Goal: Contribute content: Add original content to the website for others to see

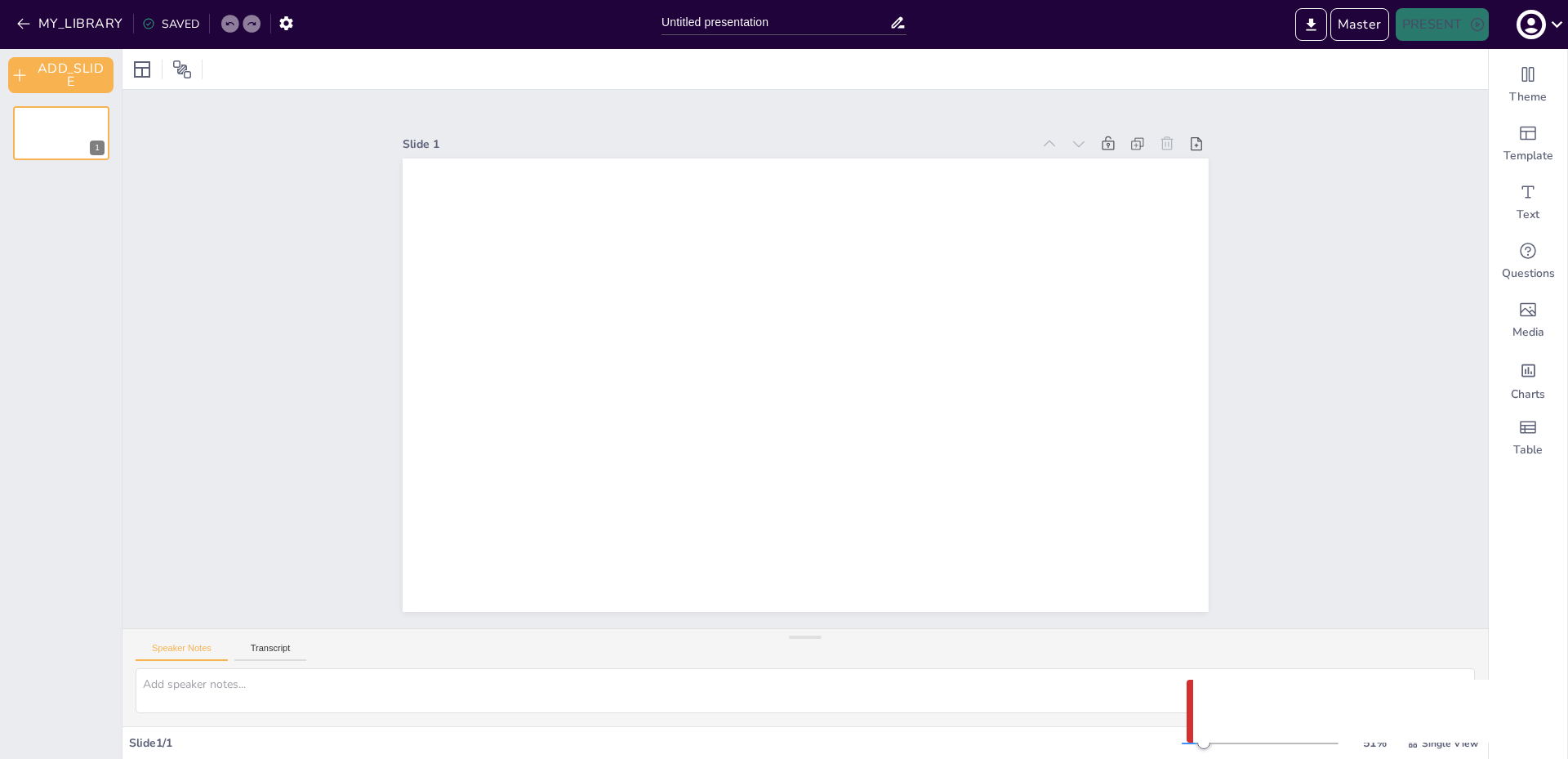
type input "Untitled presentation"
click at [1352, 30] on button "Master" at bounding box center [1360, 24] width 59 height 33
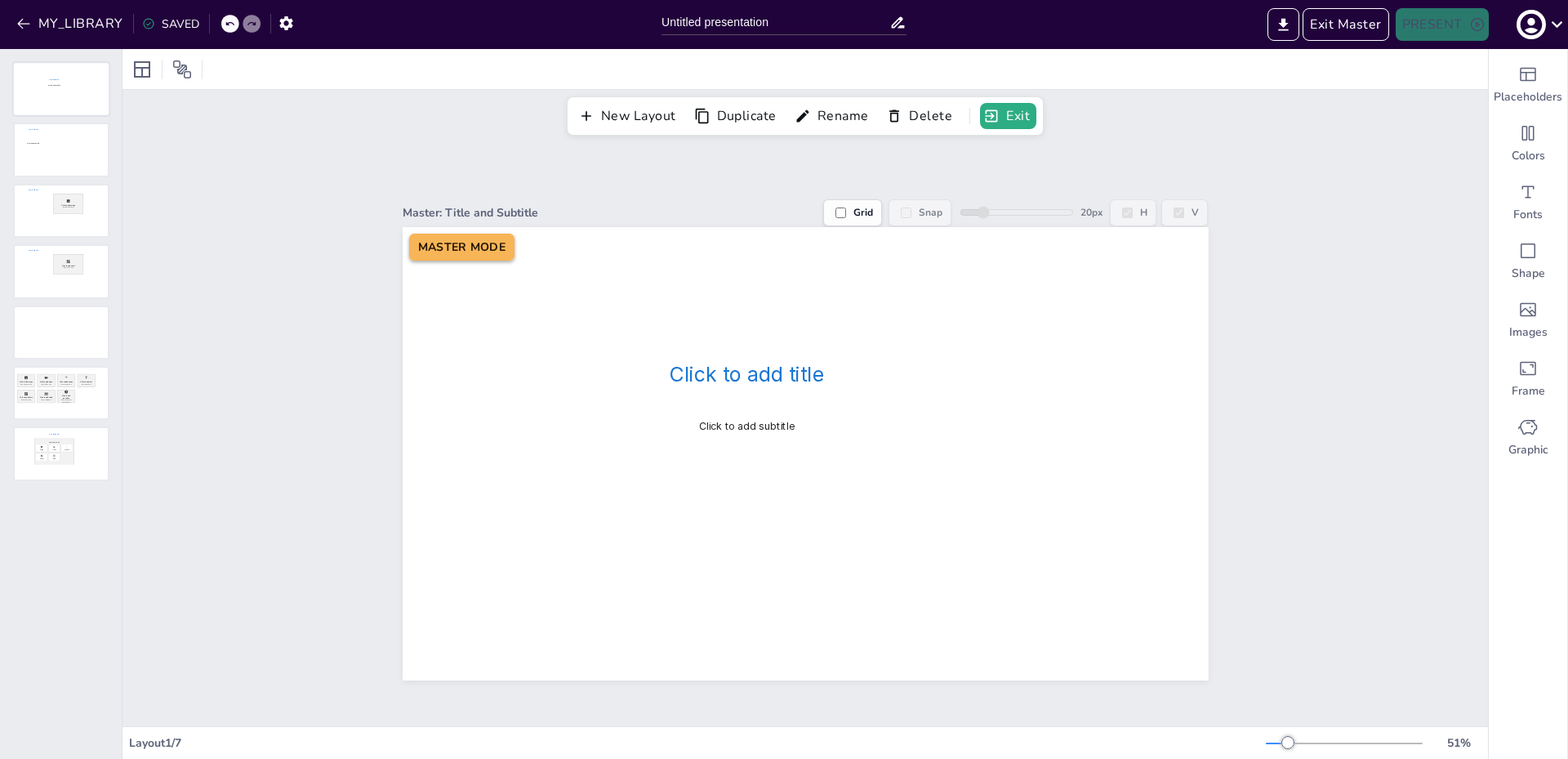
click at [23, 104] on div at bounding box center [61, 89] width 95 height 52
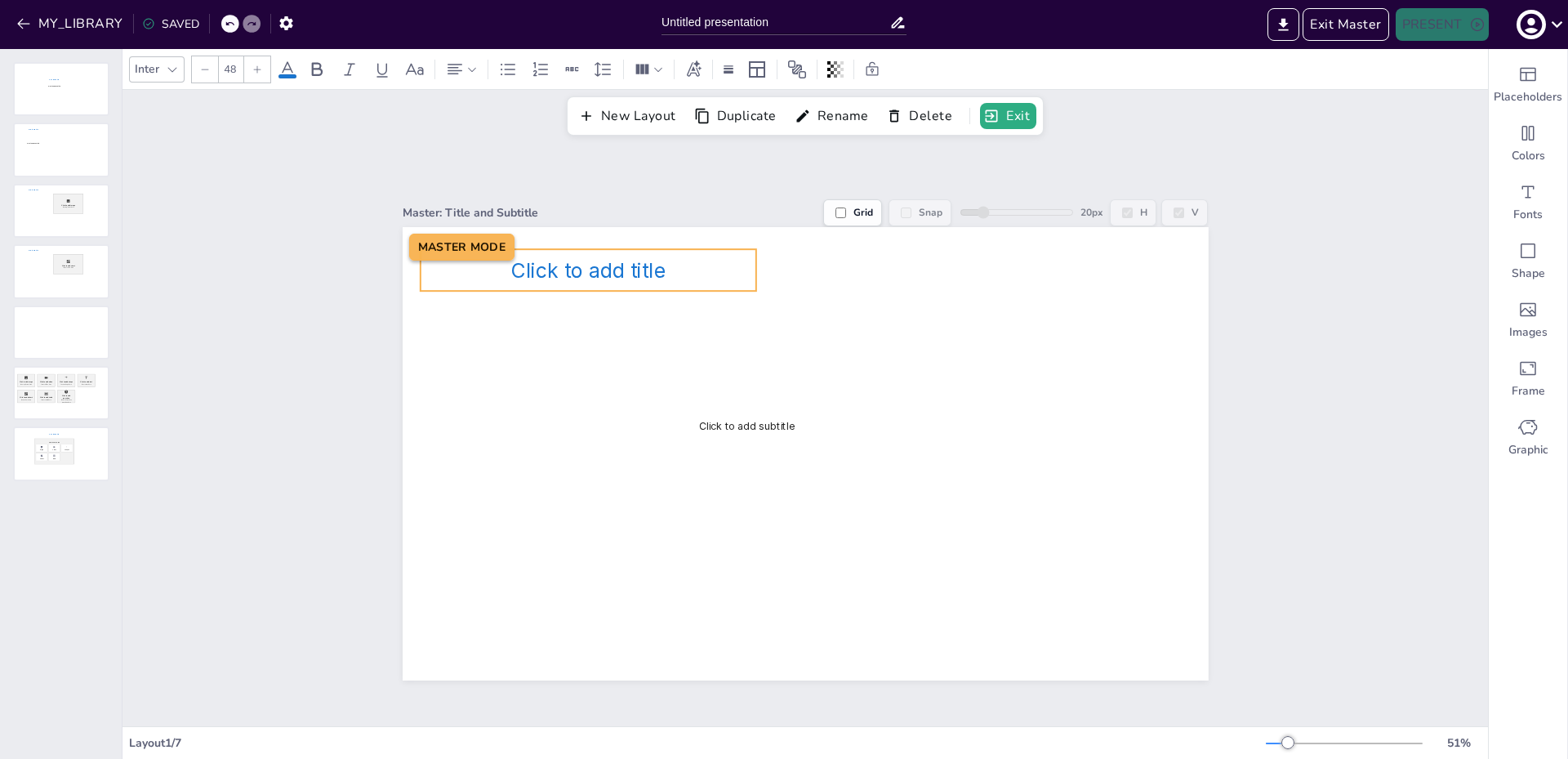
drag, startPoint x: 719, startPoint y: 367, endPoint x: 560, endPoint y: 263, distance: 190.0
click at [560, 263] on span "Click to add title" at bounding box center [589, 270] width 155 height 24
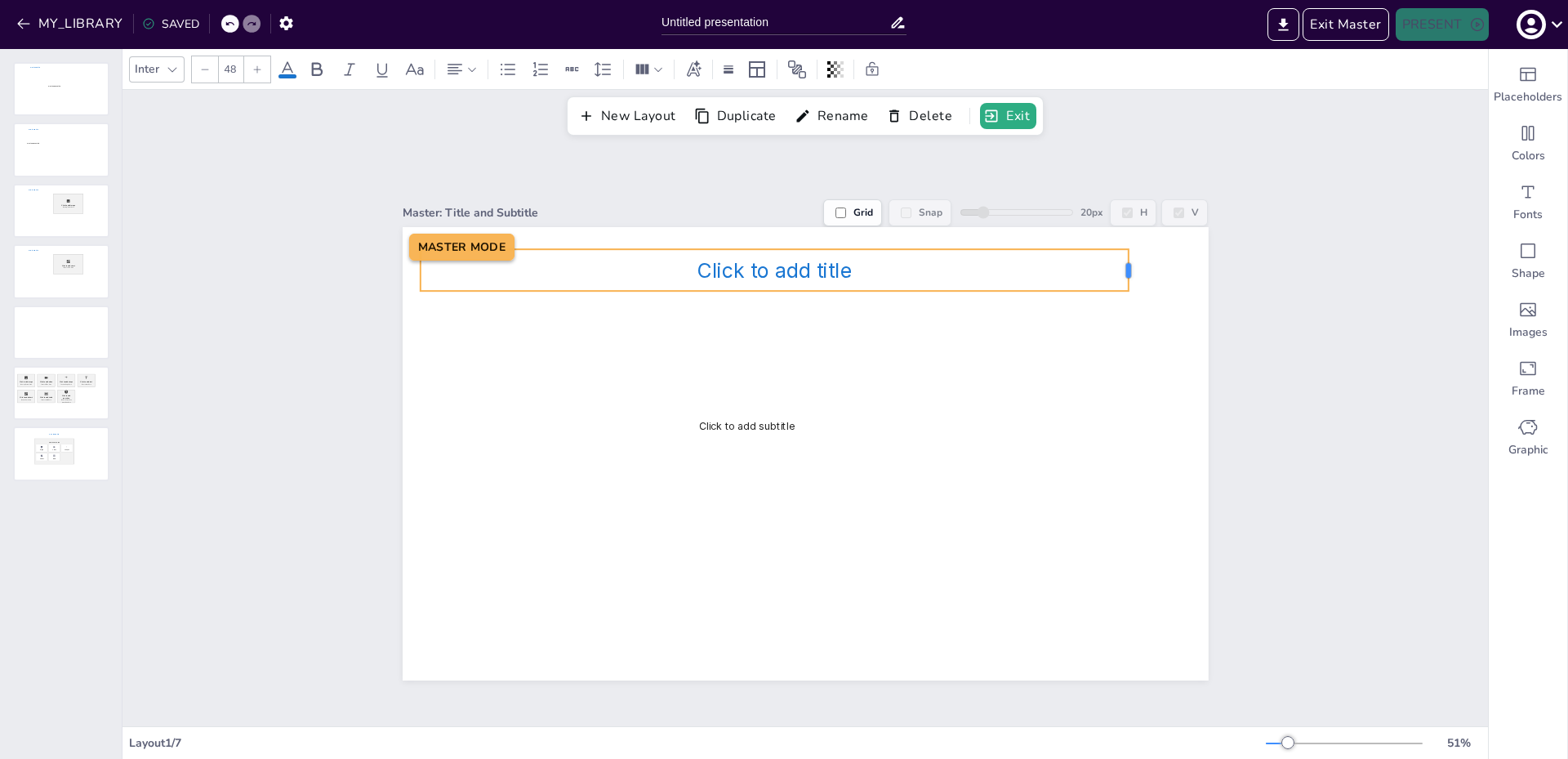
drag, startPoint x: 745, startPoint y: 260, endPoint x: 1118, endPoint y: 229, distance: 374.3
click at [1118, 229] on div "Click to add title Click to add subtitle MASTER MODE" at bounding box center [805, 453] width 806 height 453
click at [813, 276] on div "Click to add title" at bounding box center [775, 270] width 708 height 42
click at [477, 69] on icon at bounding box center [471, 69] width 11 height 11
click at [457, 129] on icon at bounding box center [461, 124] width 20 height 20
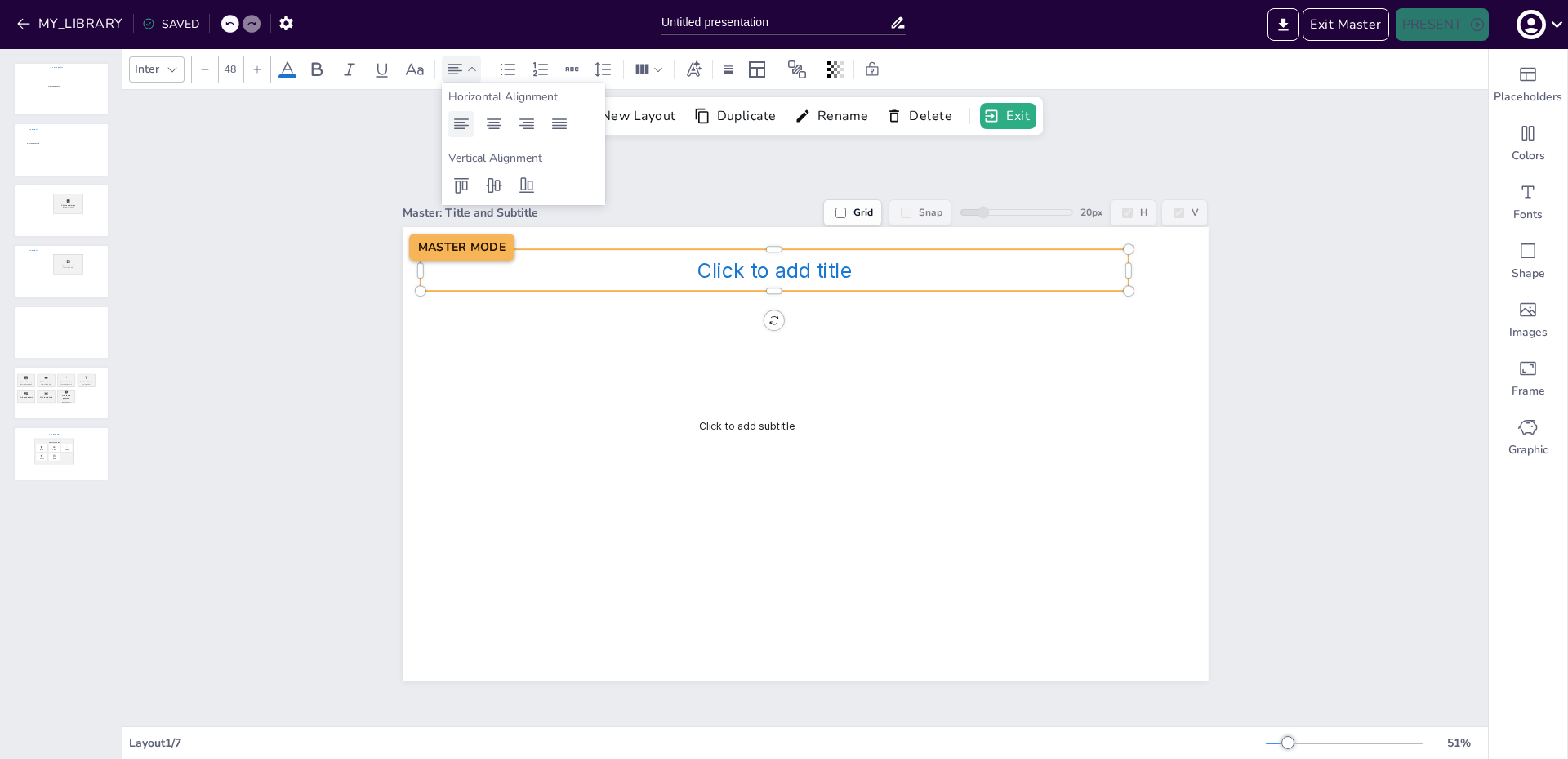
click at [462, 123] on icon at bounding box center [461, 124] width 20 height 20
click at [490, 123] on icon at bounding box center [494, 123] width 15 height 10
click at [464, 117] on icon at bounding box center [461, 124] width 20 height 20
click at [518, 121] on icon at bounding box center [527, 124] width 20 height 20
click at [761, 271] on span "Click to add title" at bounding box center [775, 270] width 155 height 24
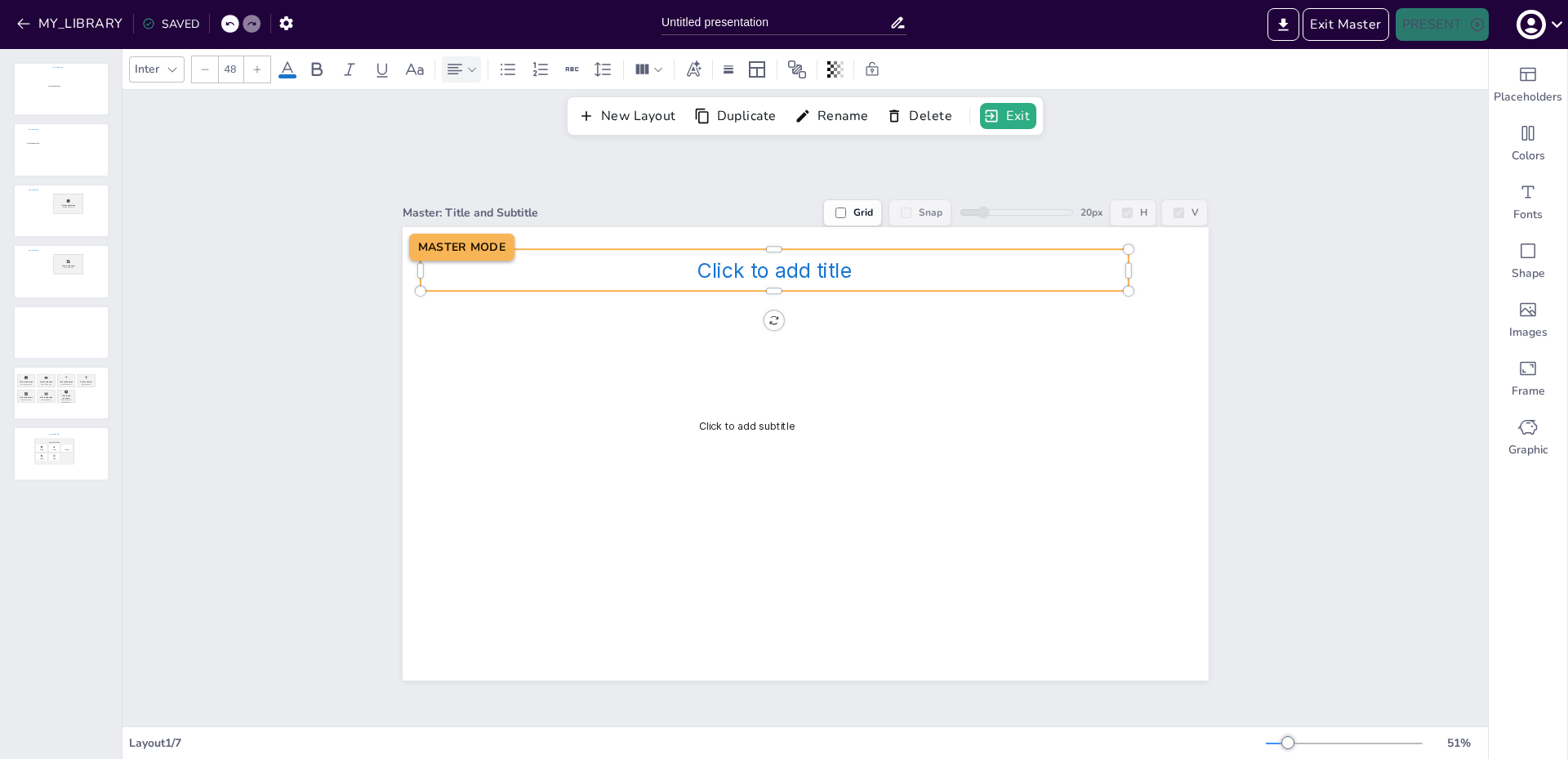
click at [761, 271] on span "Click to add title" at bounding box center [775, 270] width 155 height 24
click at [466, 68] on icon at bounding box center [471, 69] width 11 height 11
click at [462, 123] on icon at bounding box center [461, 123] width 15 height 10
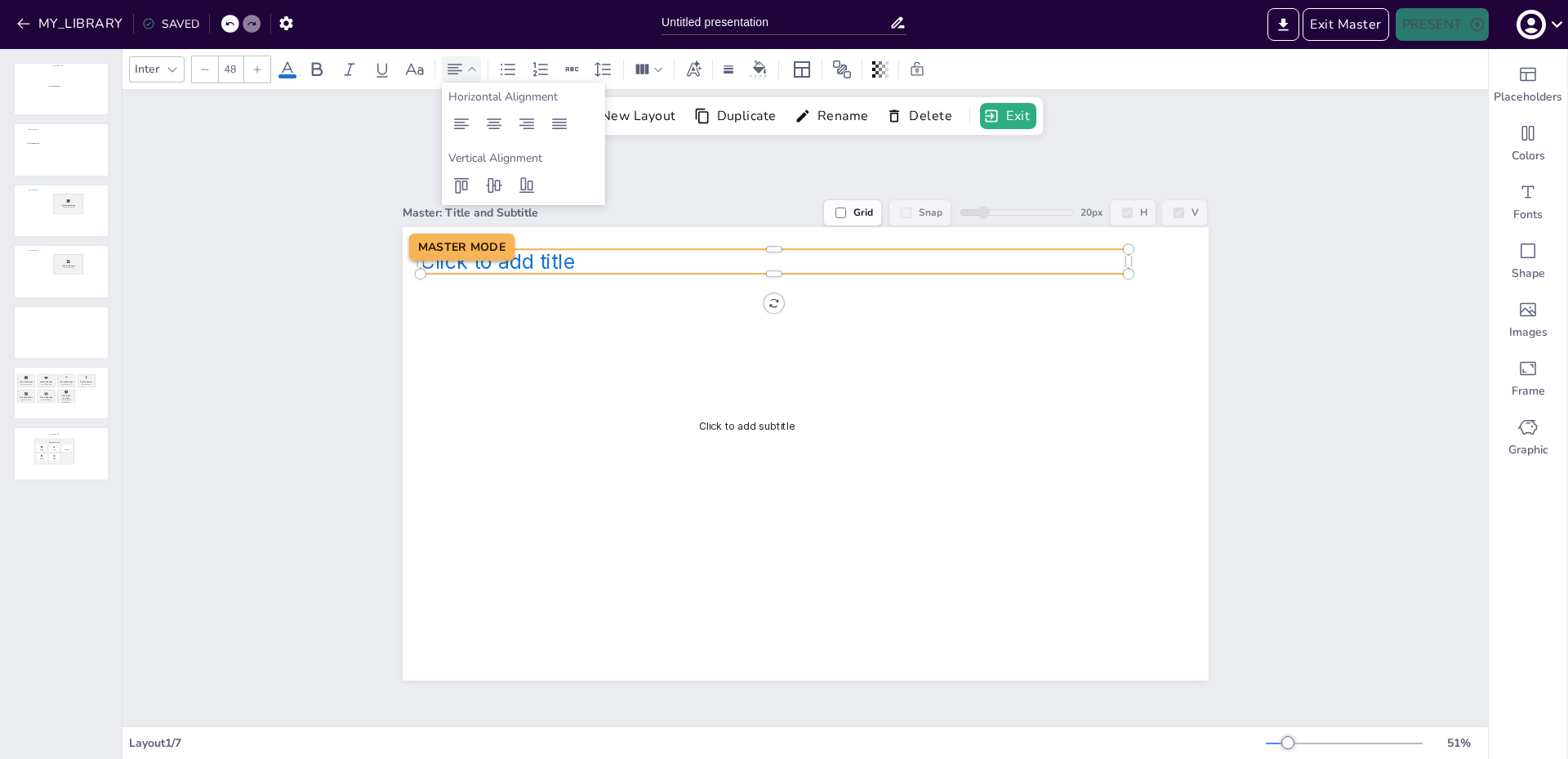
click at [293, 69] on icon at bounding box center [287, 70] width 20 height 20
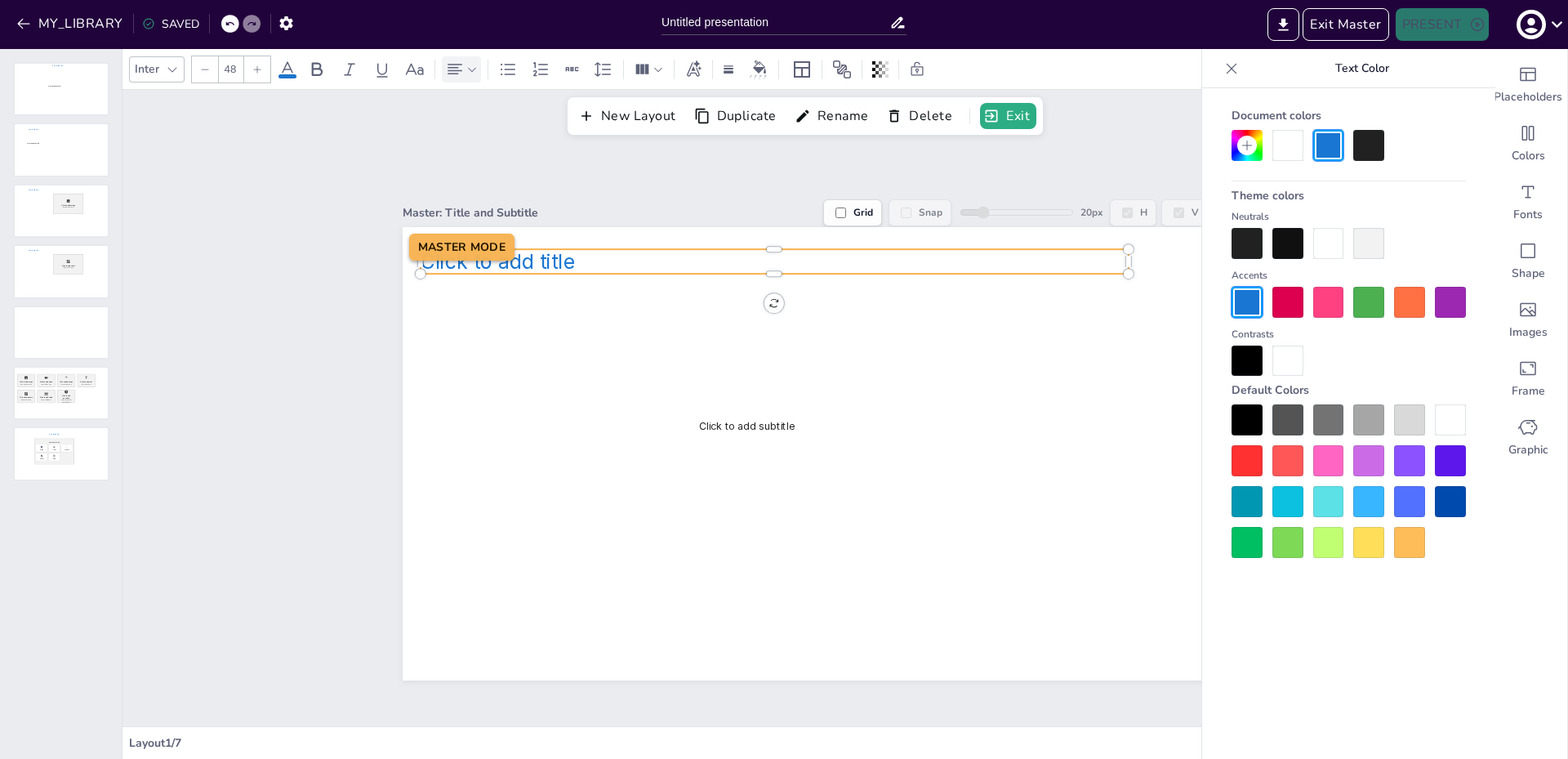
click at [1277, 299] on div at bounding box center [1288, 303] width 31 height 31
click at [1284, 303] on div at bounding box center [1288, 303] width 31 height 31
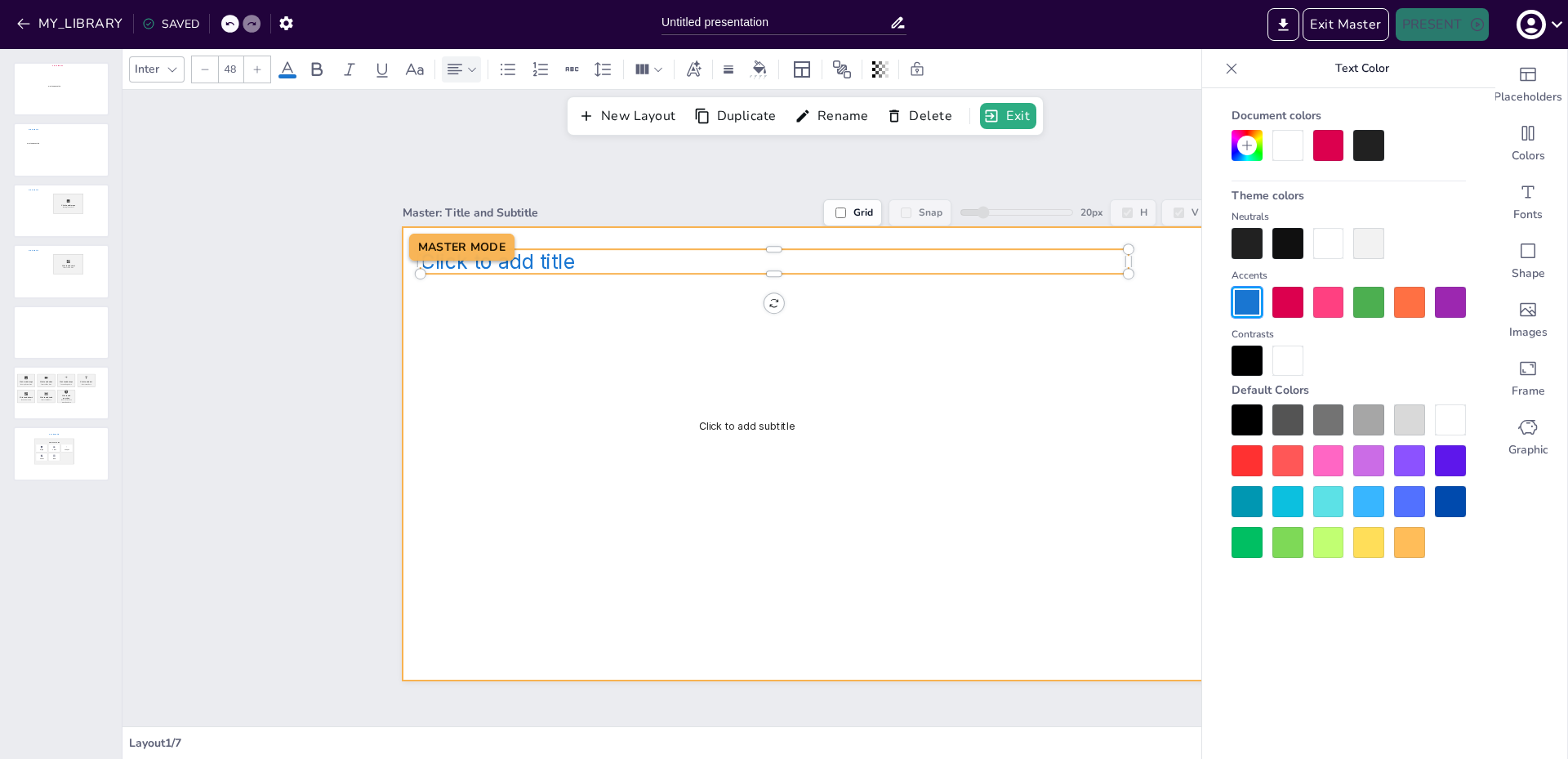
click at [926, 316] on div at bounding box center [805, 453] width 806 height 453
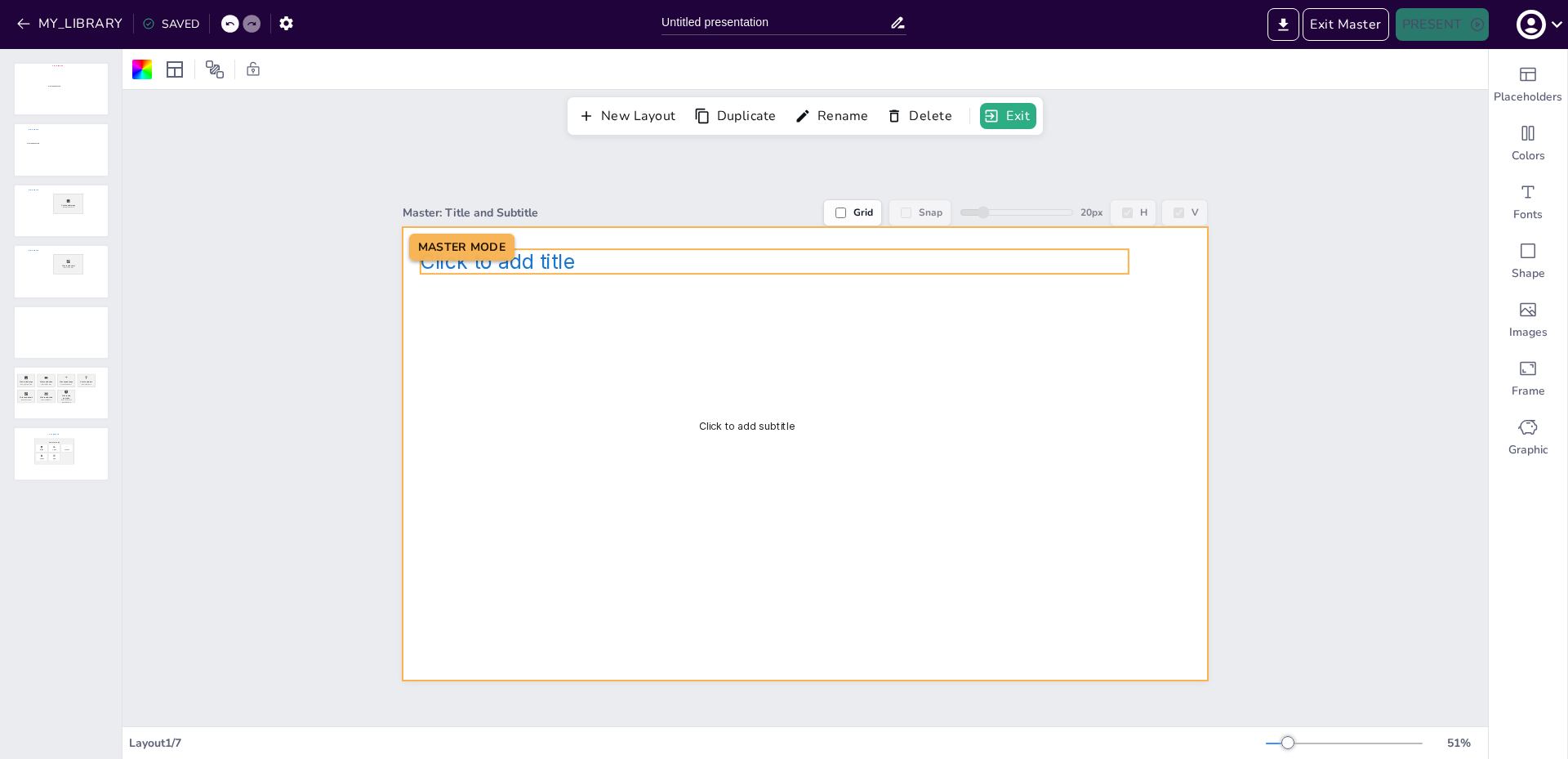
click at [531, 256] on span "Click to add title" at bounding box center [498, 261] width 155 height 24
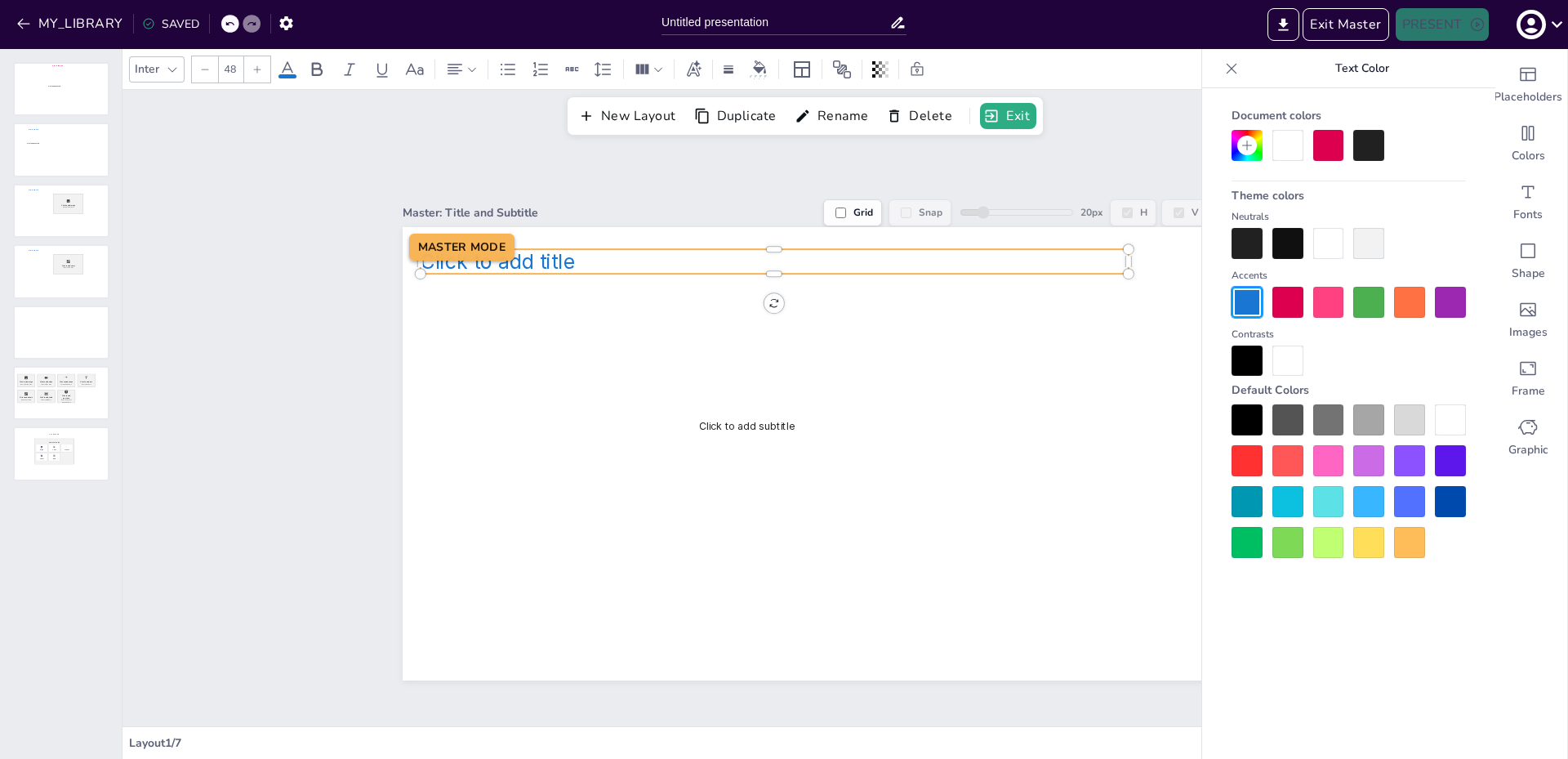
click at [539, 263] on span "Click to add title" at bounding box center [498, 261] width 155 height 24
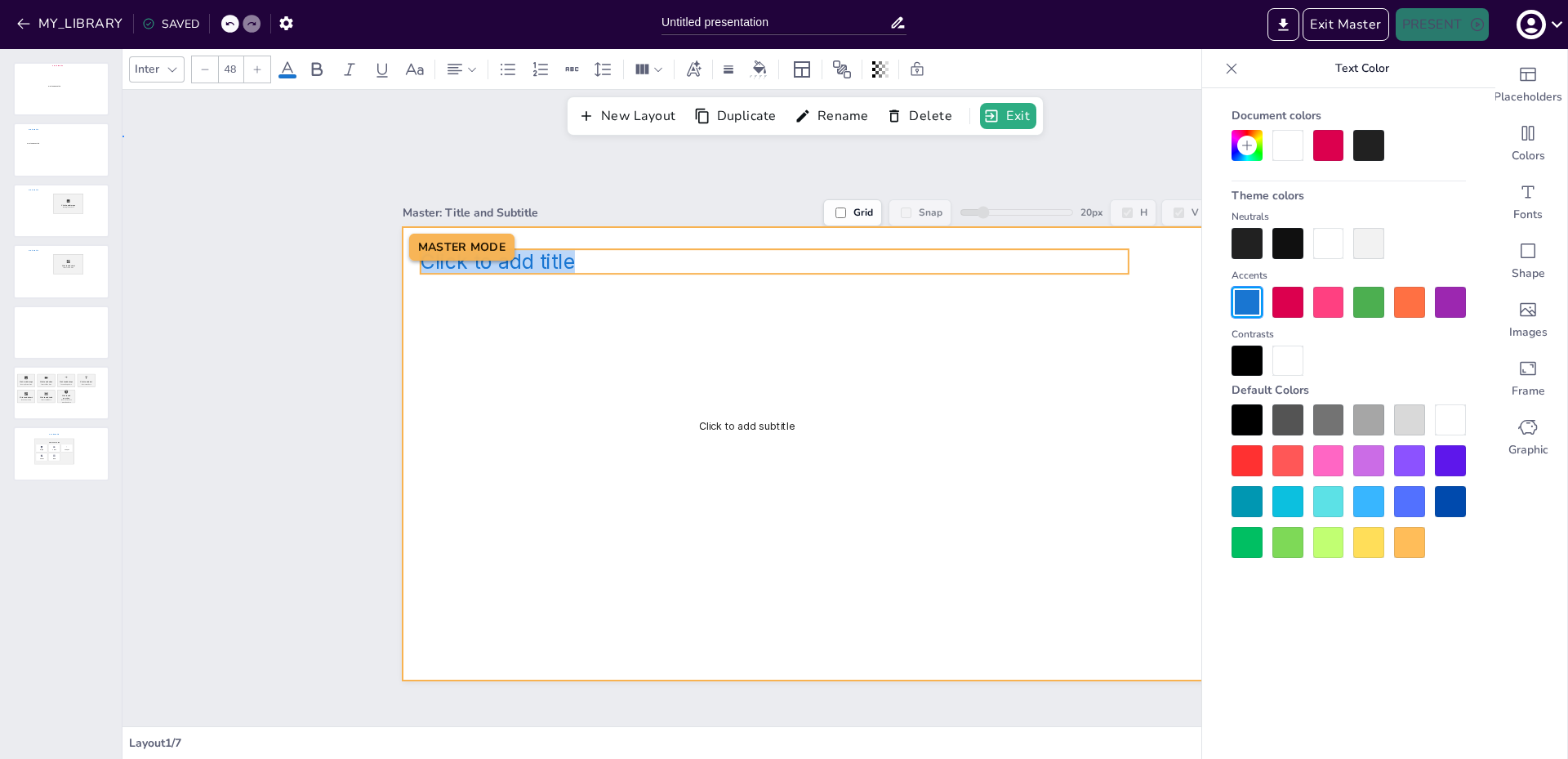
click at [614, 303] on div at bounding box center [805, 453] width 806 height 453
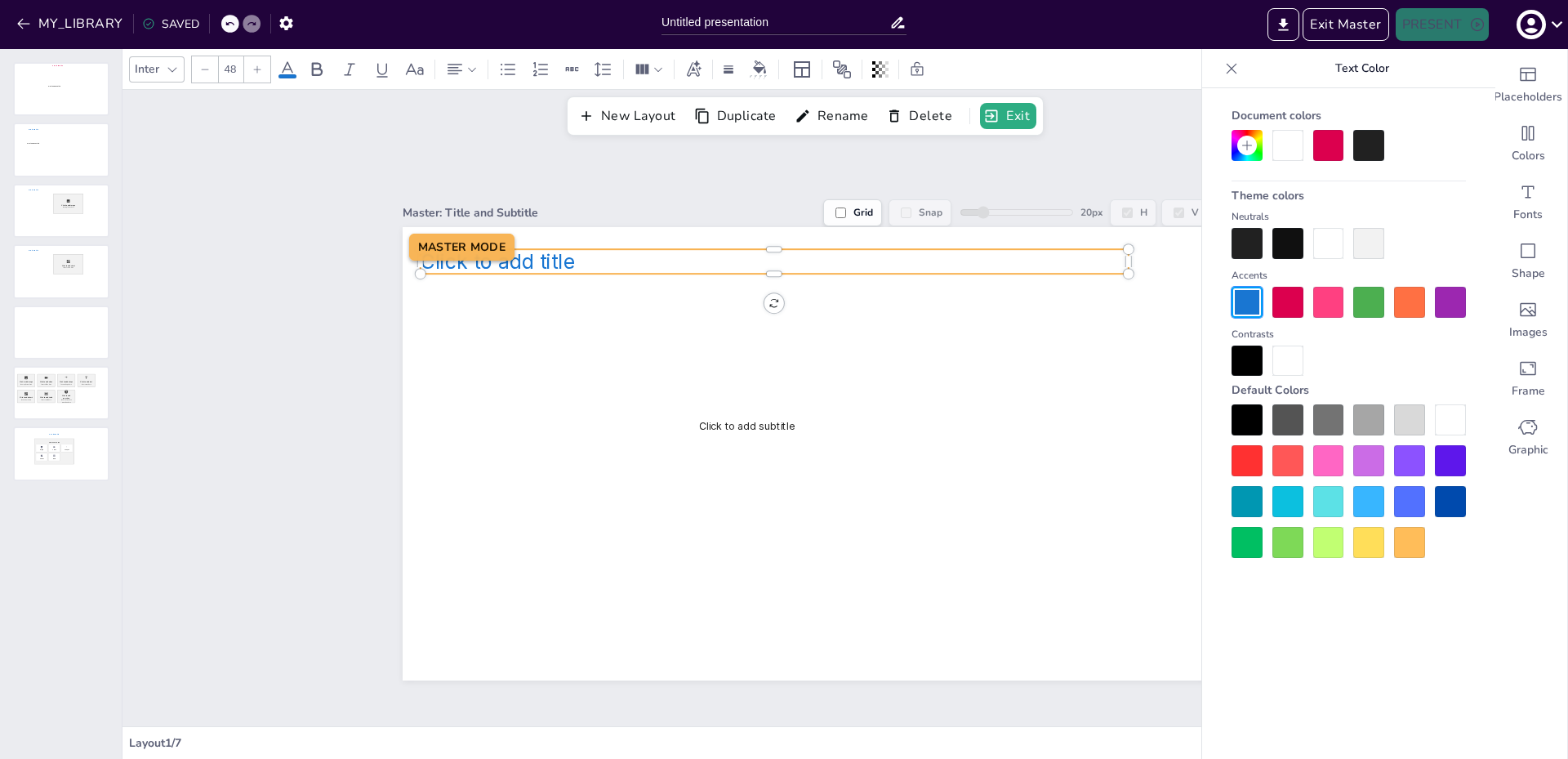
click at [599, 259] on p "Click to add title" at bounding box center [775, 261] width 708 height 24
click at [1287, 306] on div at bounding box center [1288, 303] width 31 height 31
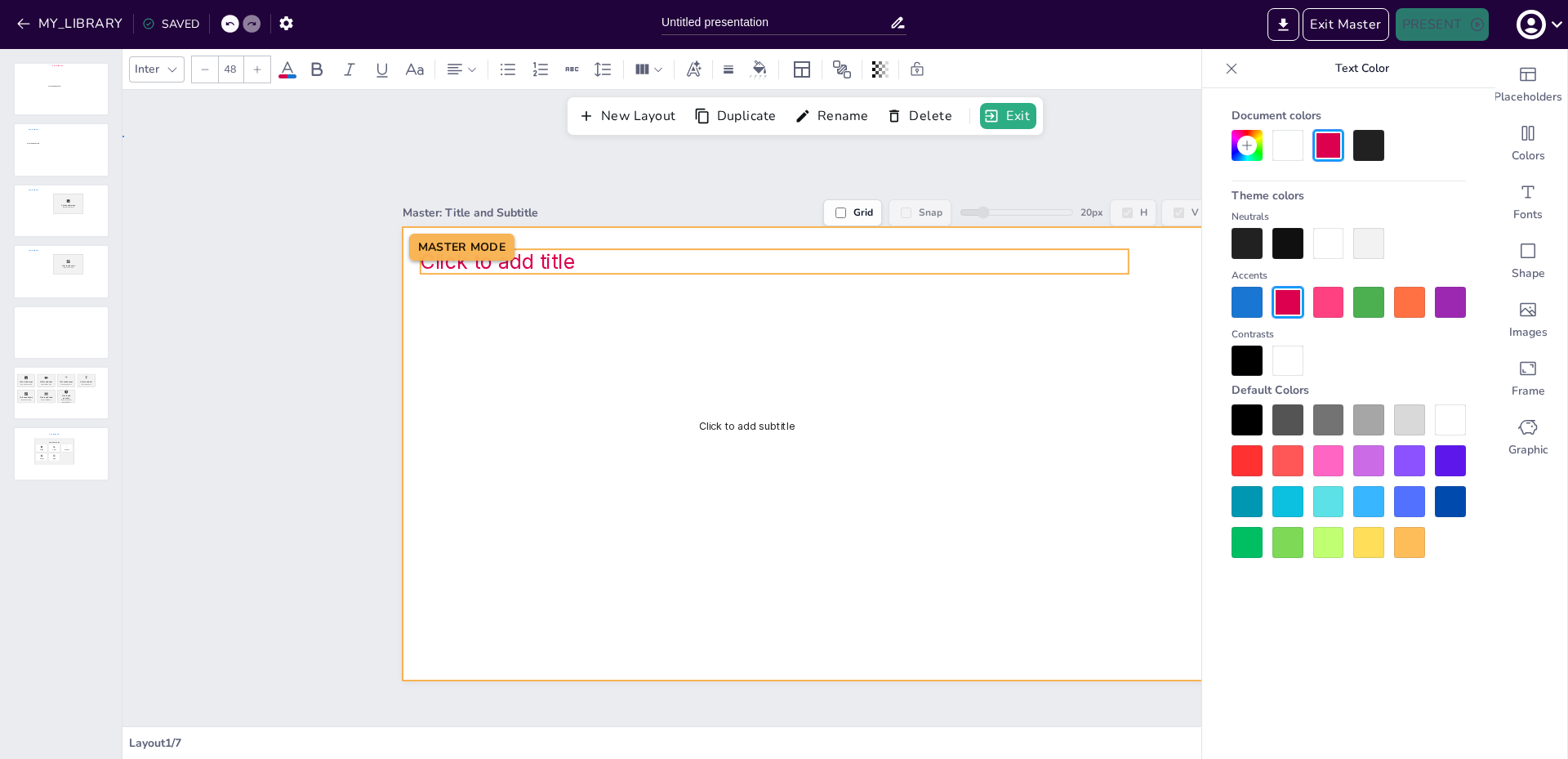
click at [1070, 349] on div at bounding box center [805, 453] width 806 height 453
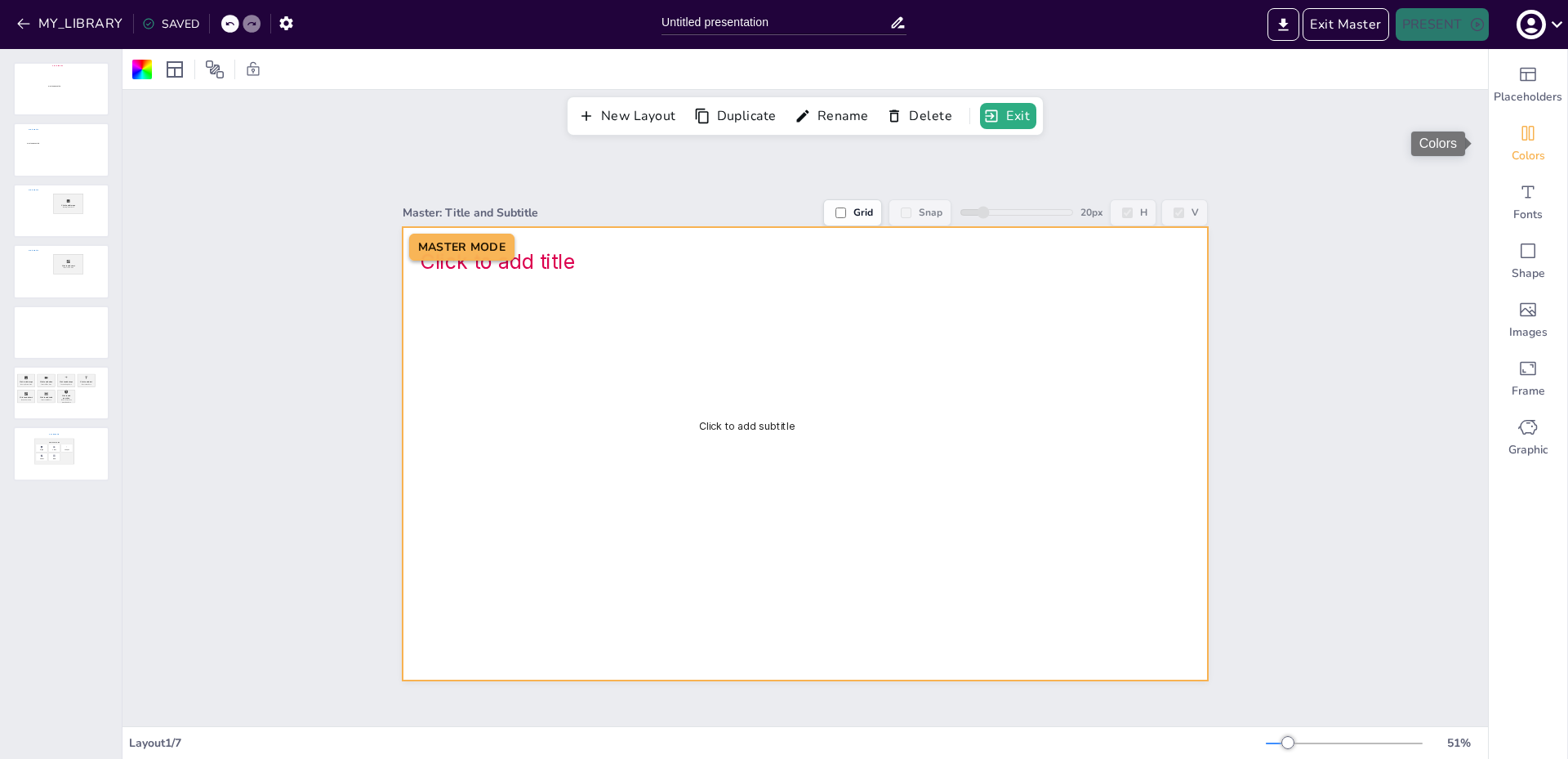
click at [1523, 130] on icon "Colors" at bounding box center [1529, 133] width 12 height 15
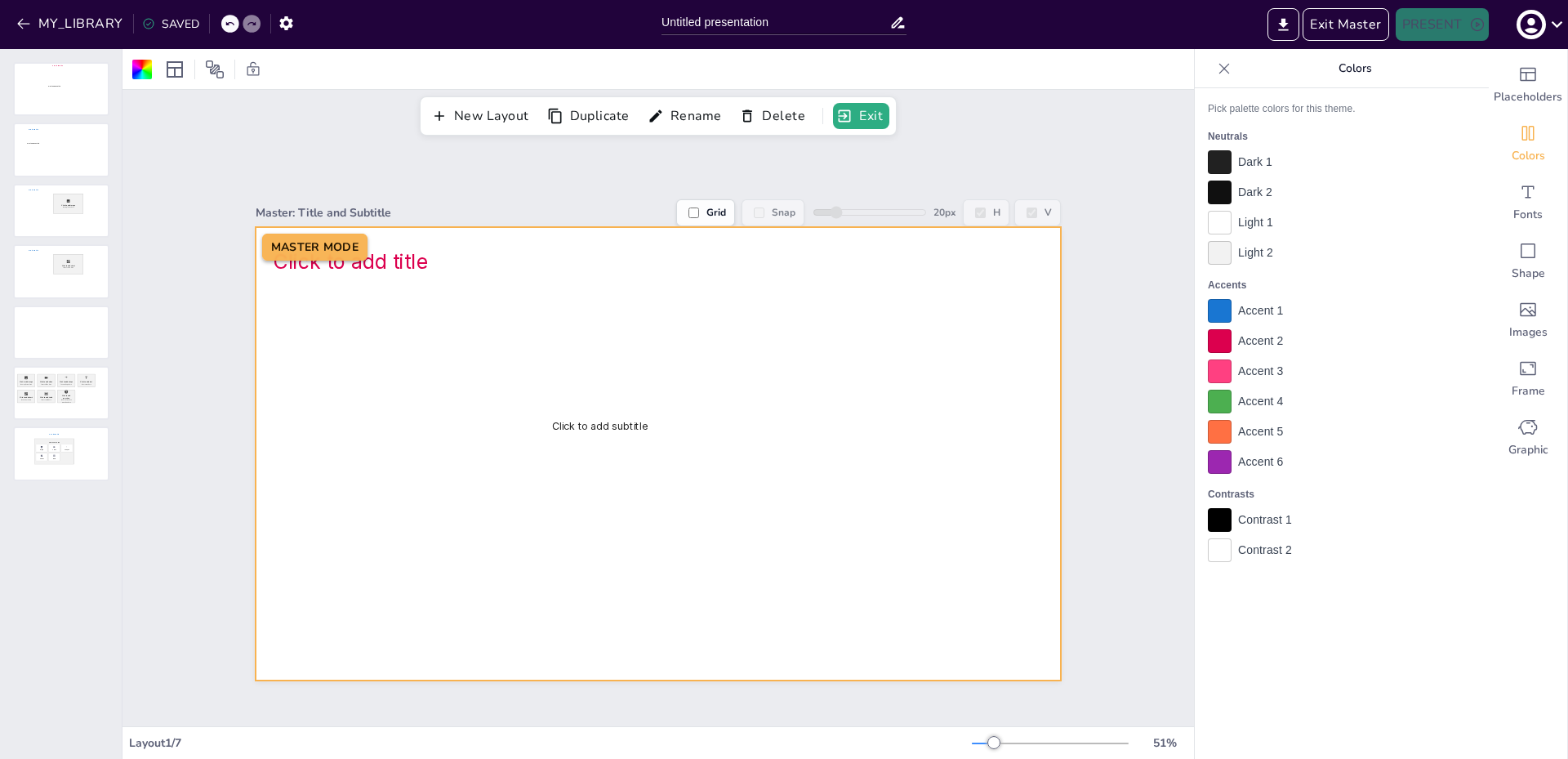
click at [1208, 310] on div at bounding box center [1219, 310] width 23 height 23
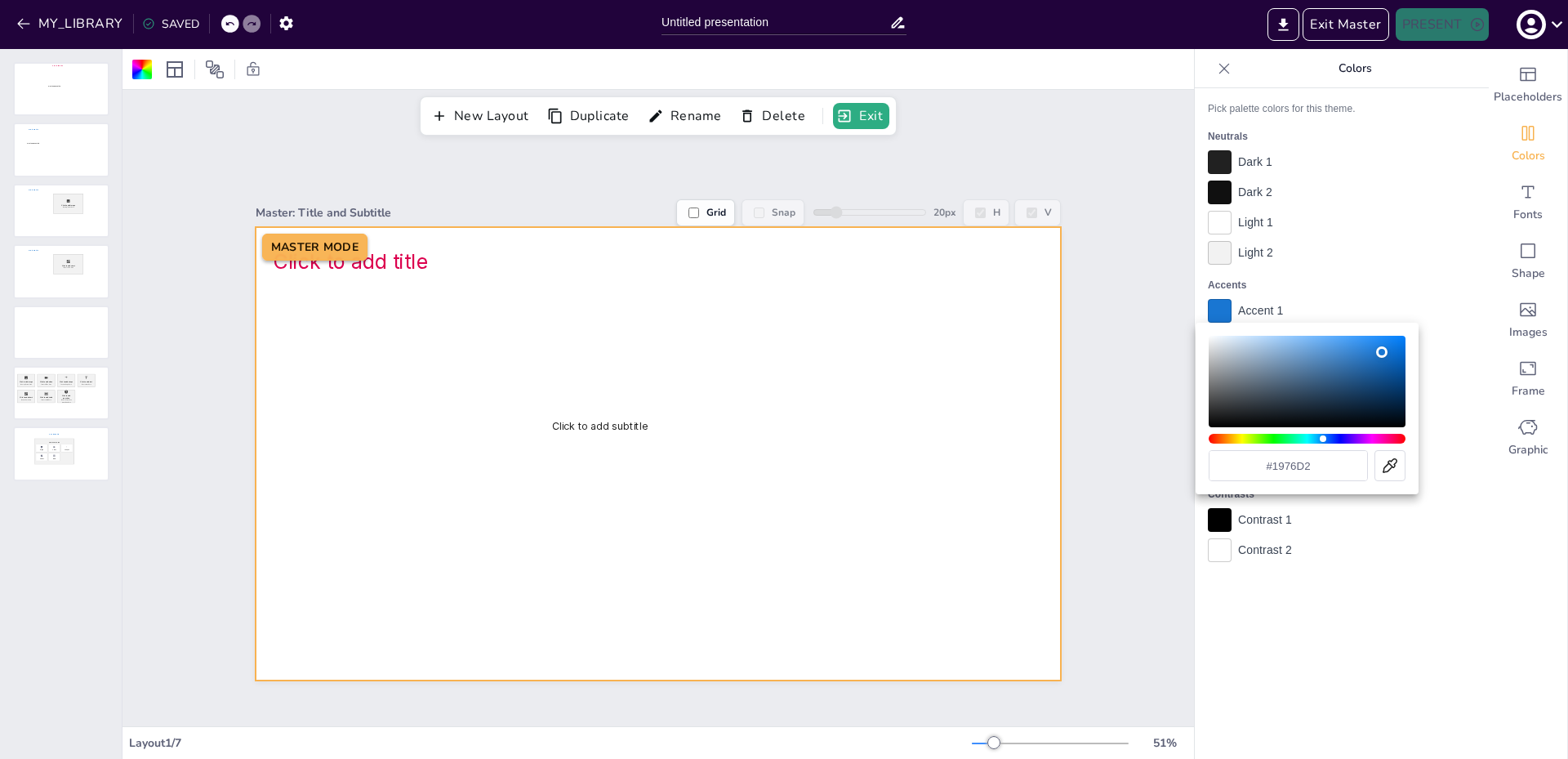
click at [1272, 433] on div "#1976d2" at bounding box center [1307, 408] width 197 height 145
click at [1272, 443] on div "#1976d2" at bounding box center [1307, 408] width 197 height 145
type input "#24d219"
click at [1272, 438] on div "Hue" at bounding box center [1307, 438] width 197 height 10
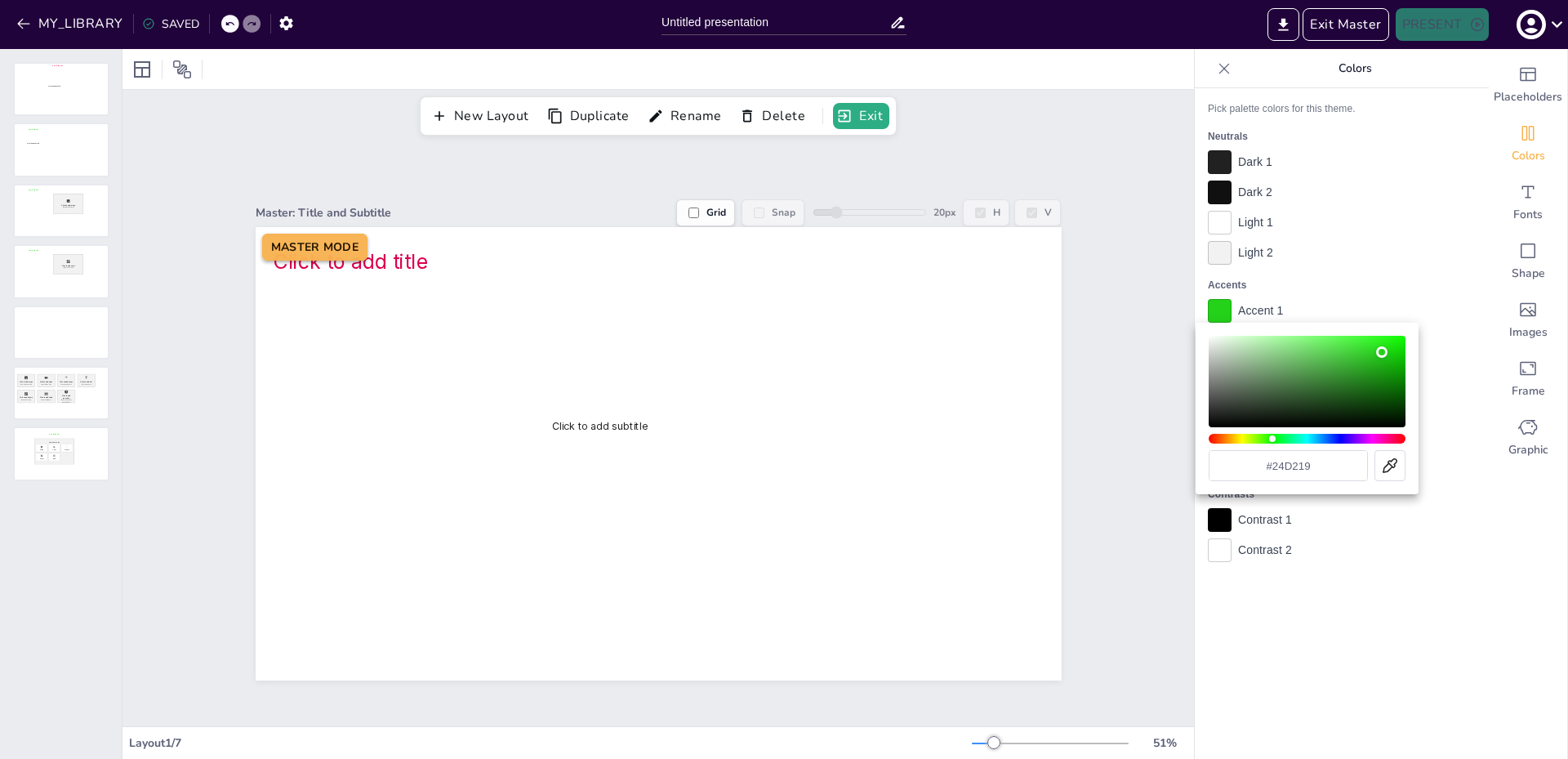
click at [1091, 433] on div at bounding box center [784, 379] width 1568 height 759
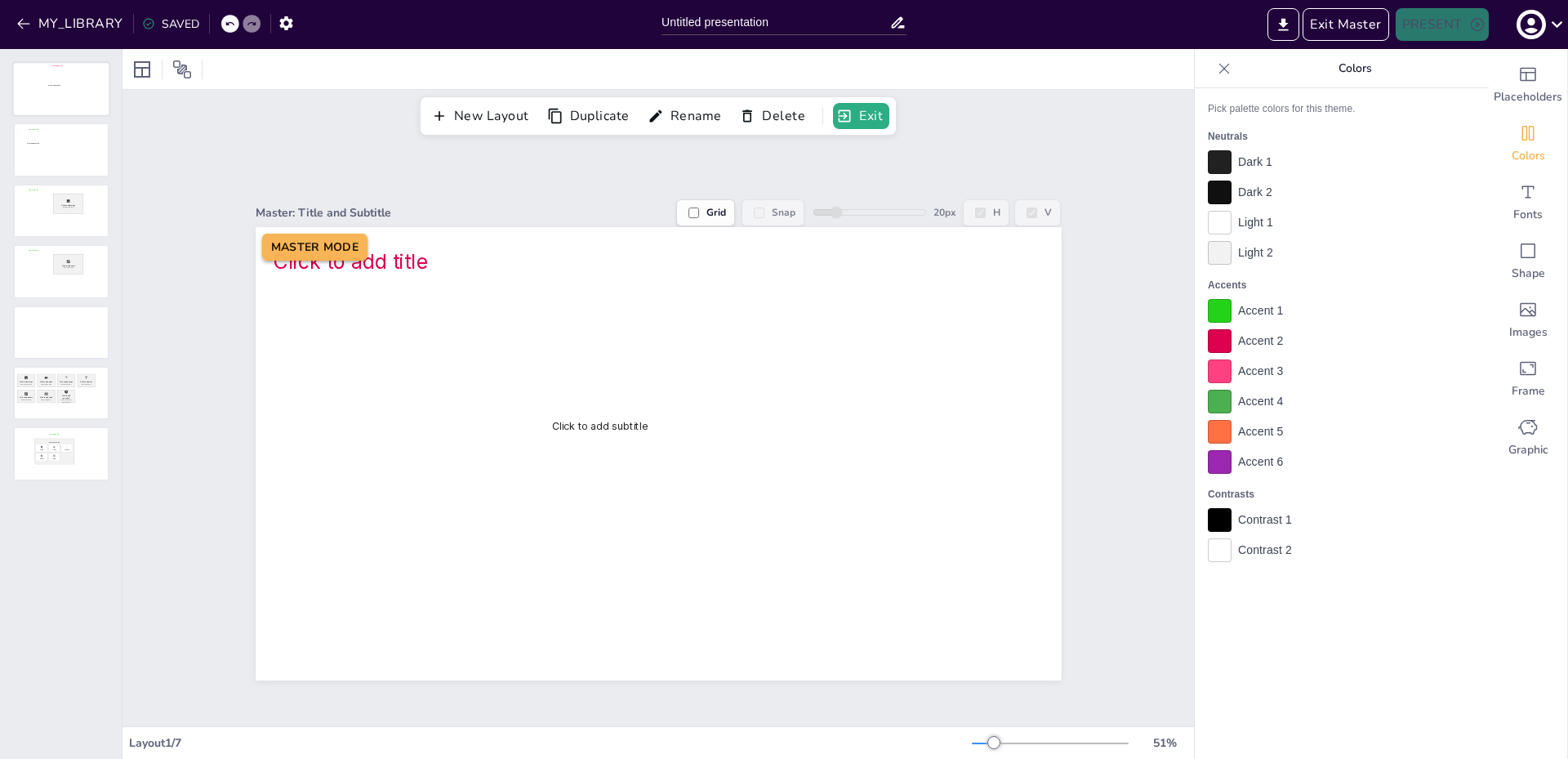
click at [54, 100] on div at bounding box center [61, 89] width 95 height 52
click at [64, 155] on div at bounding box center [61, 150] width 95 height 52
click at [77, 77] on div at bounding box center [61, 89] width 95 height 52
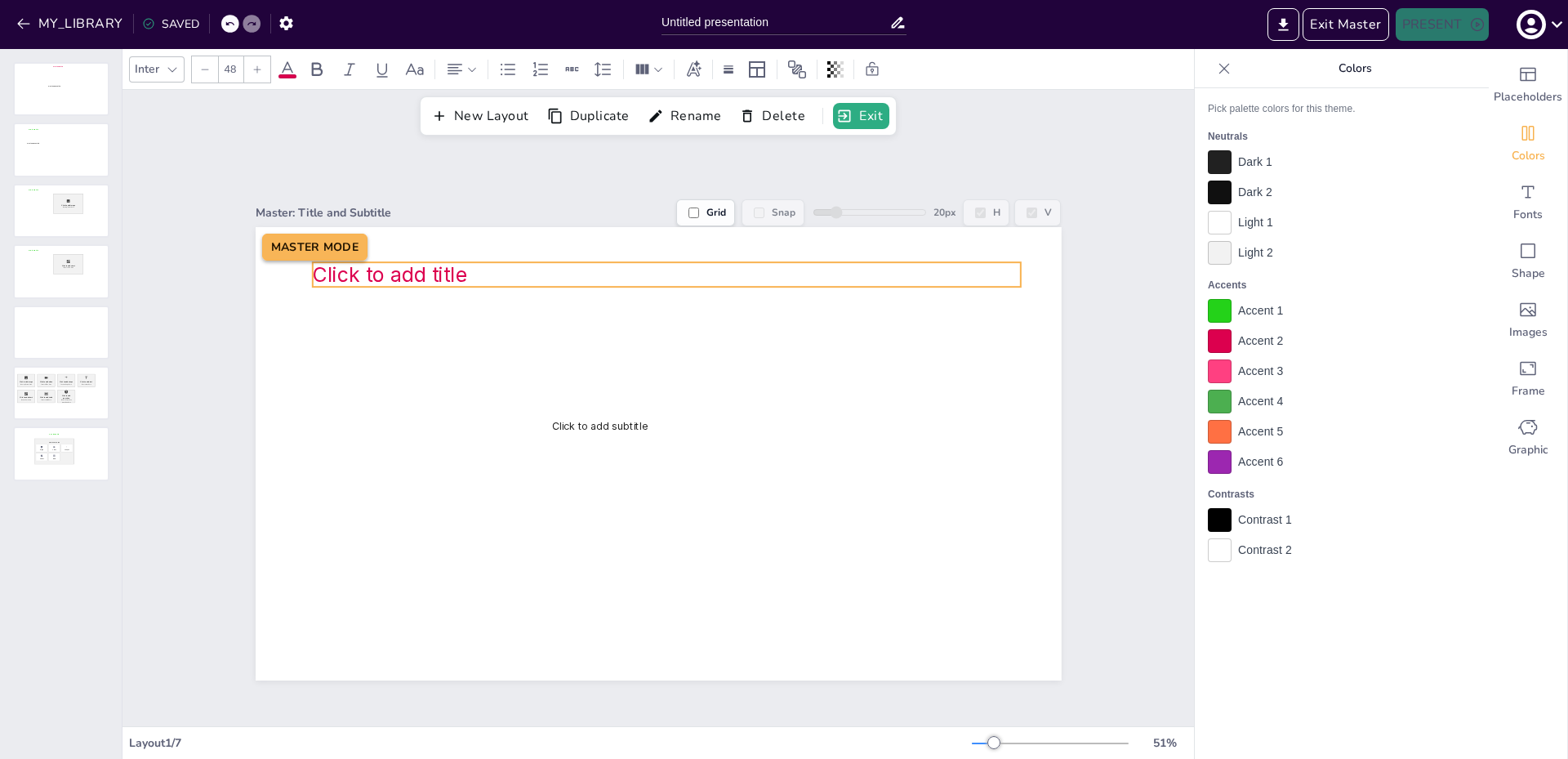
drag, startPoint x: 397, startPoint y: 252, endPoint x: 437, endPoint y: 265, distance: 42.1
click at [437, 265] on span "Click to add title" at bounding box center [390, 275] width 155 height 24
click at [41, 146] on div at bounding box center [61, 150] width 95 height 52
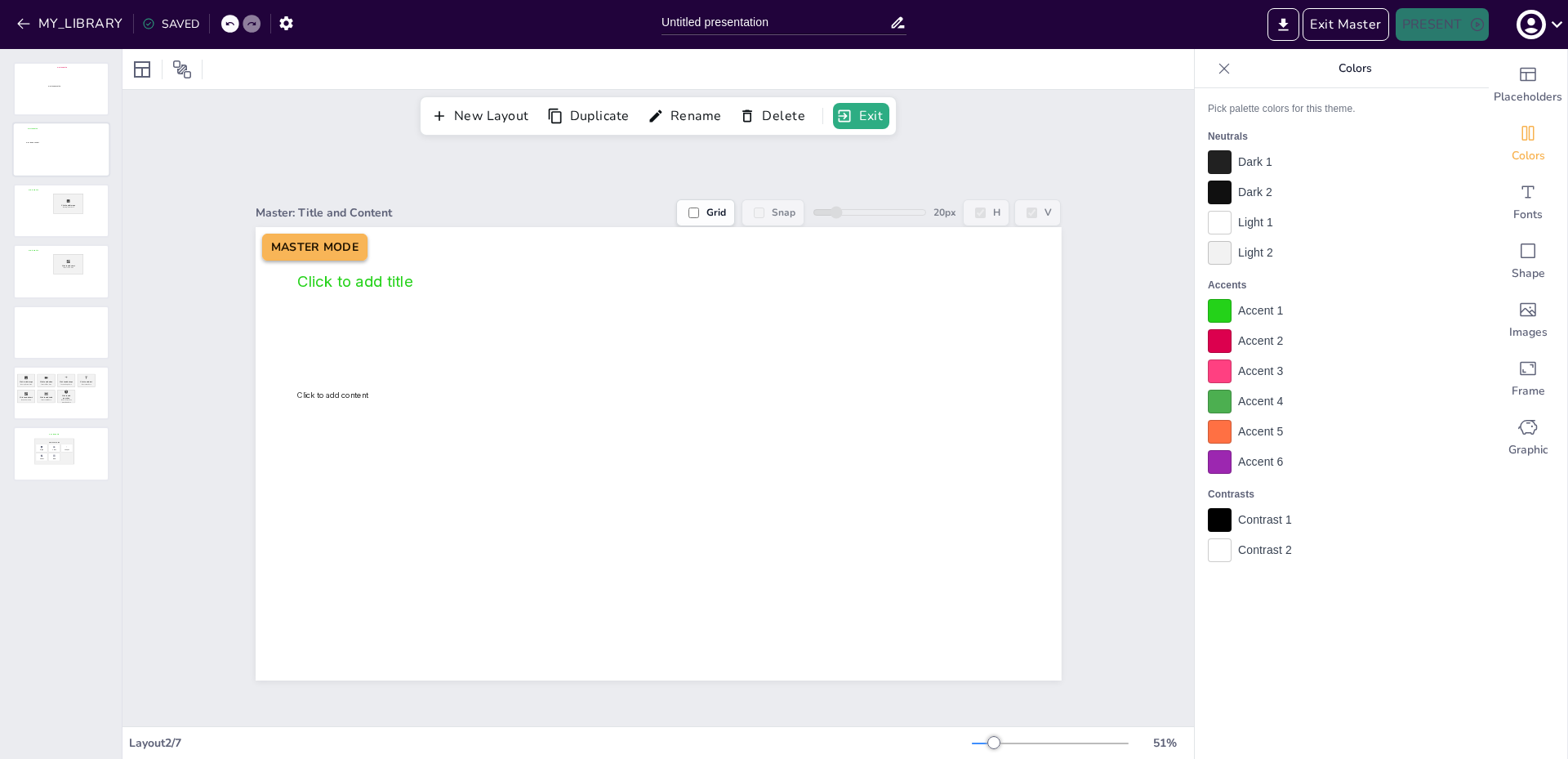
click at [63, 148] on div at bounding box center [61, 150] width 95 height 52
click at [49, 104] on div at bounding box center [61, 89] width 95 height 52
click at [72, 159] on div at bounding box center [61, 150] width 95 height 52
click at [91, 231] on div at bounding box center [61, 210] width 95 height 52
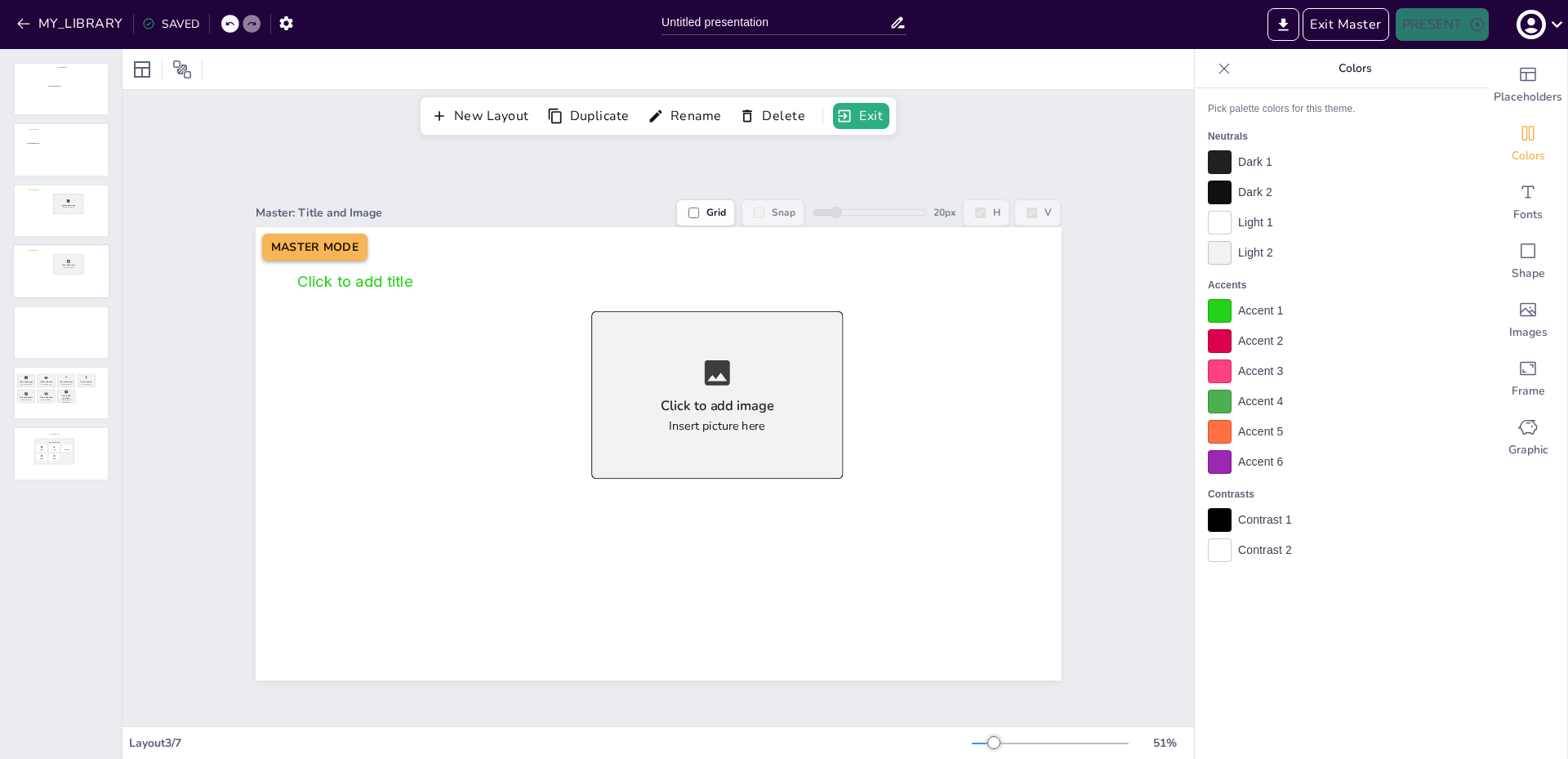
click at [98, 283] on div at bounding box center [61, 272] width 95 height 52
click at [83, 349] on div at bounding box center [61, 332] width 95 height 52
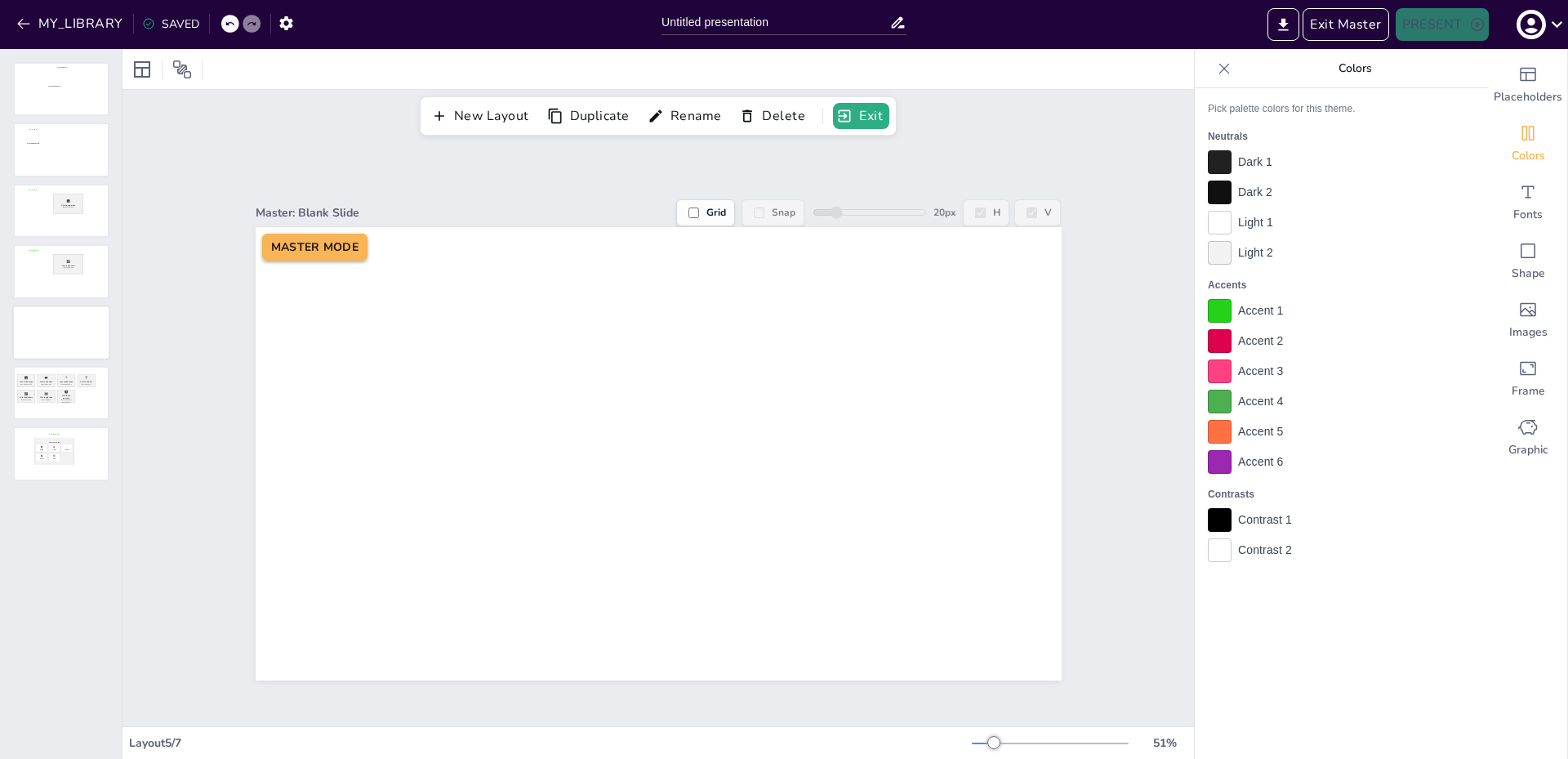
click at [75, 332] on div at bounding box center [61, 332] width 95 height 52
click at [104, 267] on div at bounding box center [61, 272] width 95 height 52
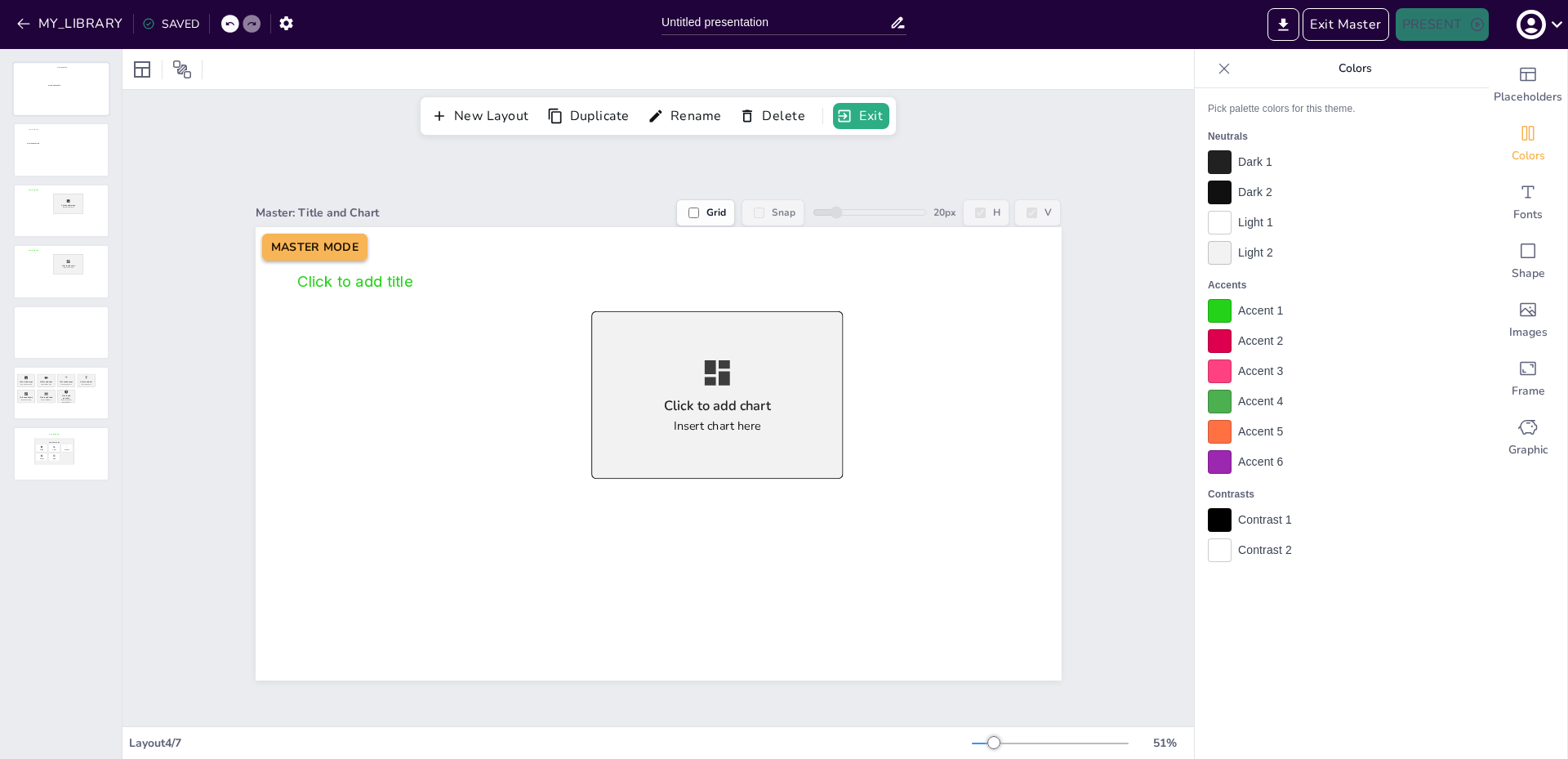
click at [82, 105] on div at bounding box center [61, 89] width 95 height 52
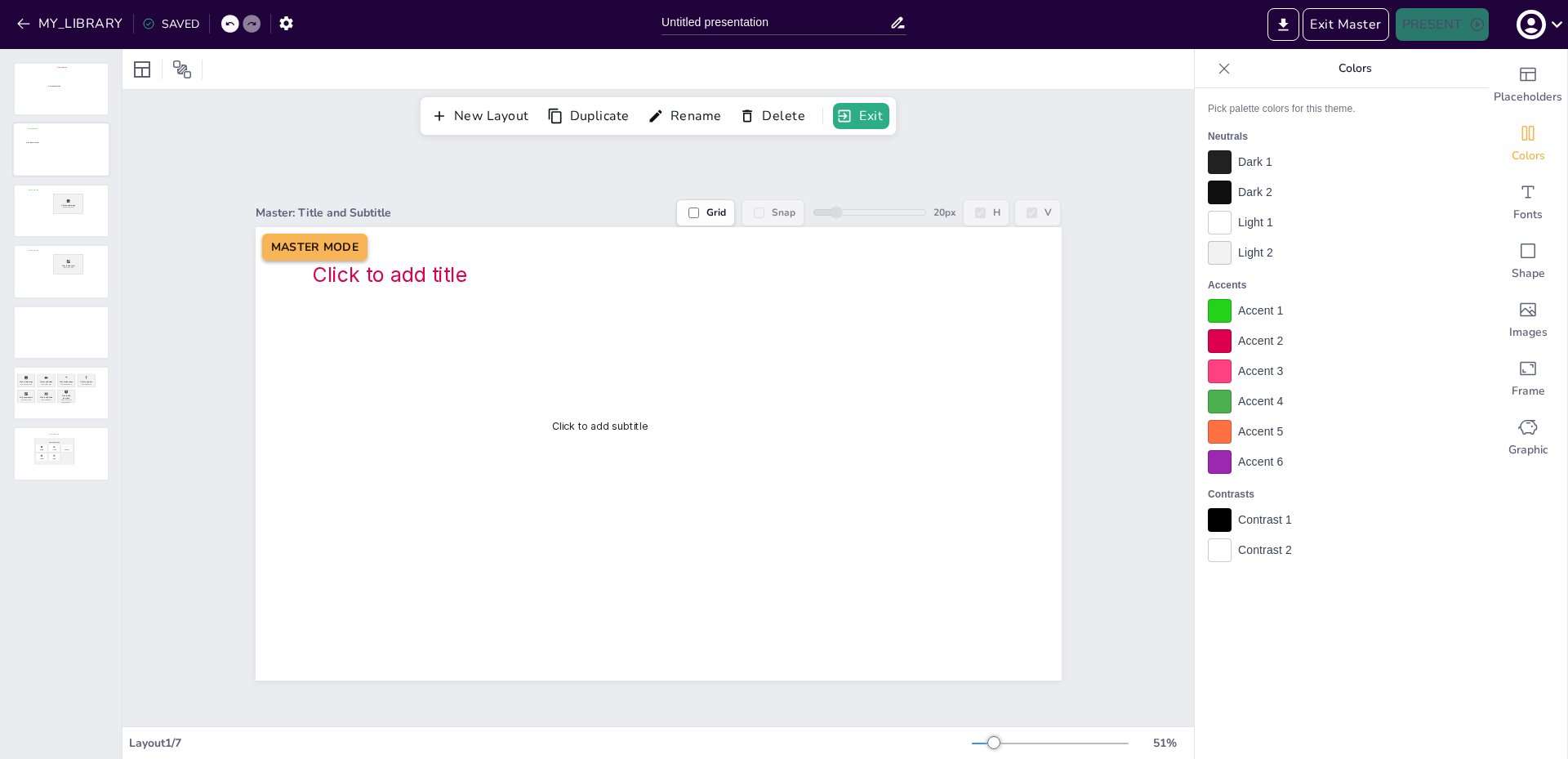
click at [72, 163] on div at bounding box center [61, 150] width 95 height 52
click at [47, 228] on div at bounding box center [61, 210] width 95 height 52
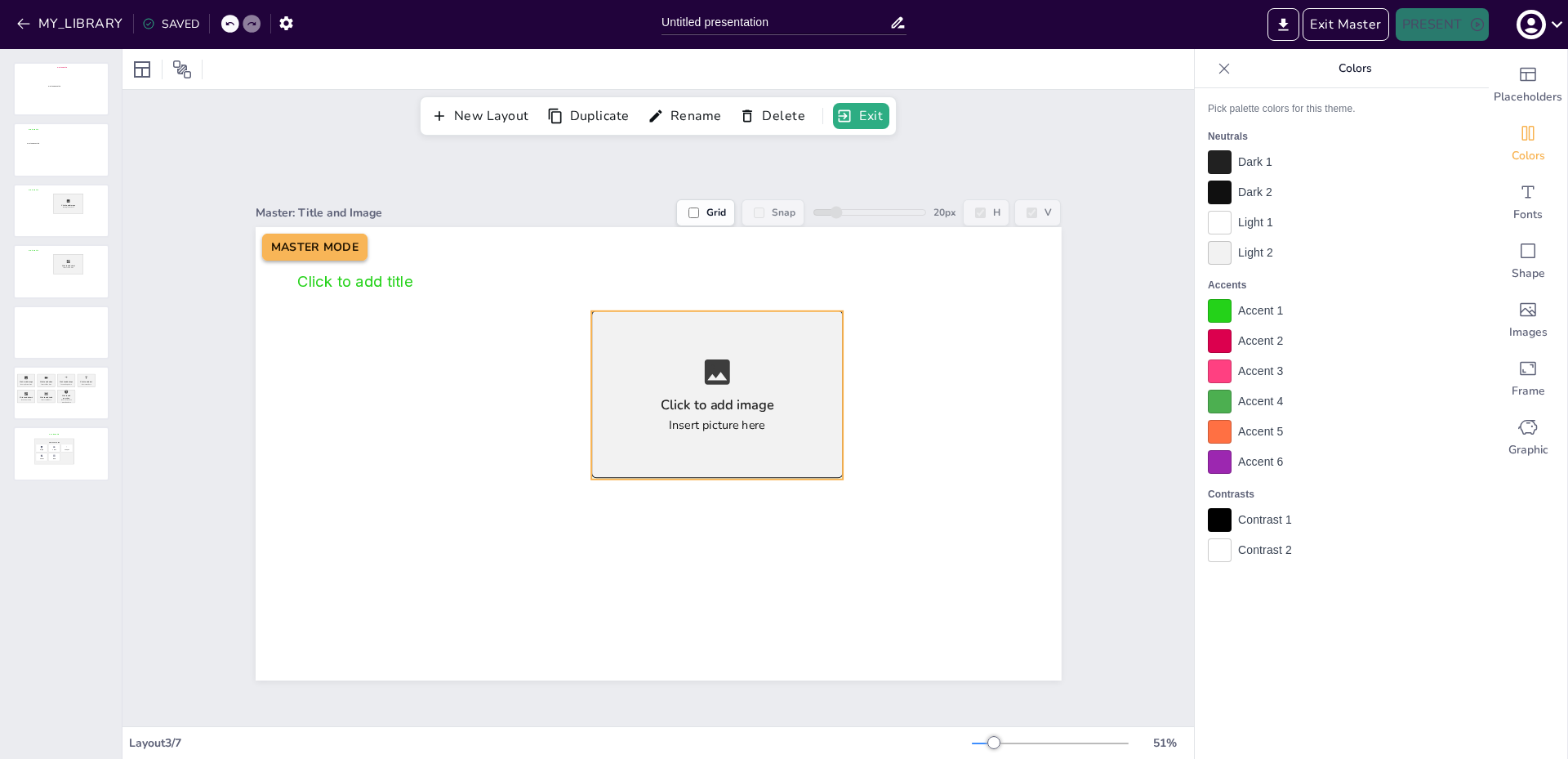
click at [783, 445] on div "Click to add image Insert picture here" at bounding box center [717, 394] width 251 height 168
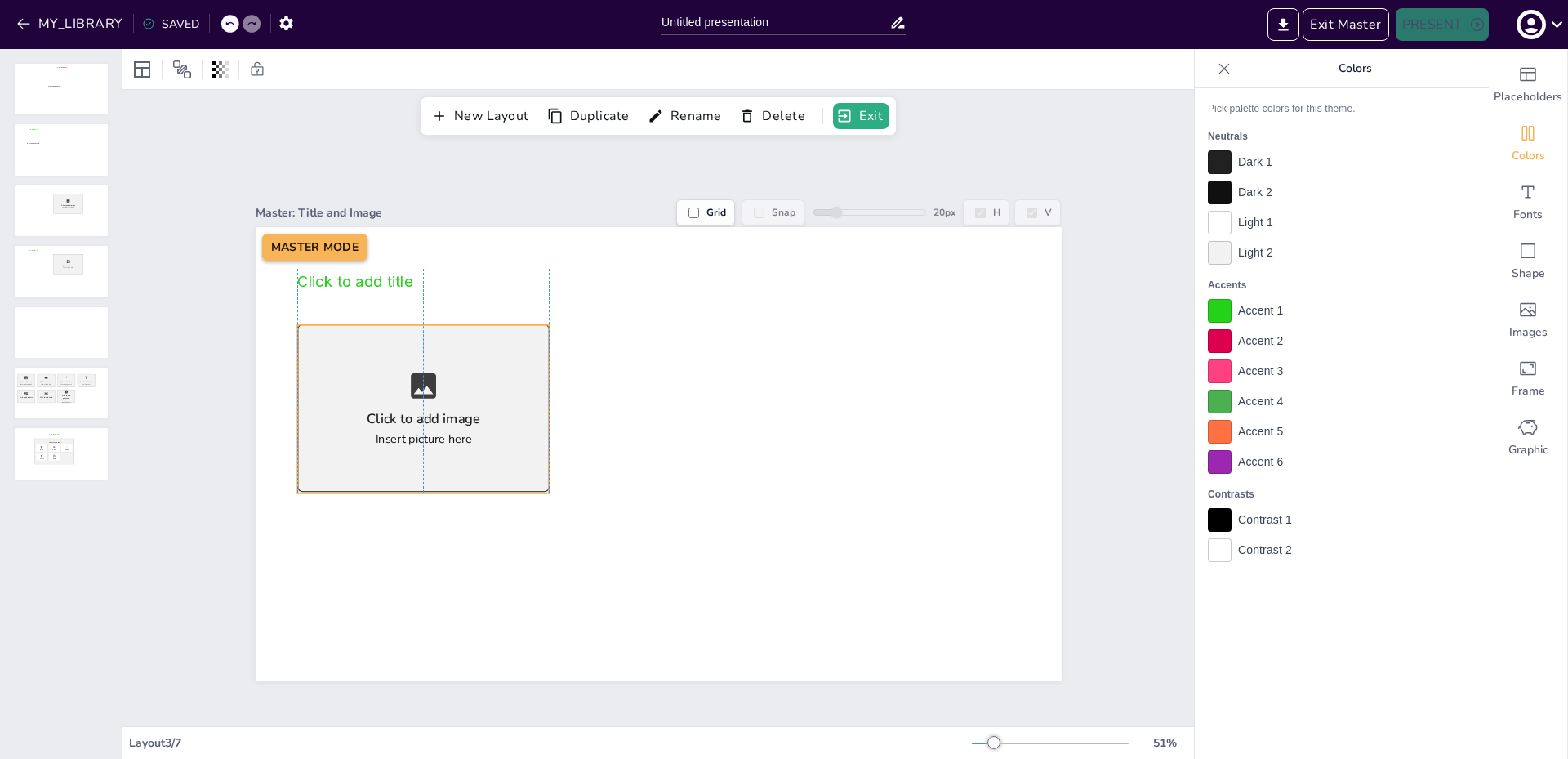
drag, startPoint x: 754, startPoint y: 420, endPoint x: 454, endPoint y: 434, distance: 300.3
click at [454, 434] on div "Click to add image Insert picture here" at bounding box center [423, 408] width 251 height 168
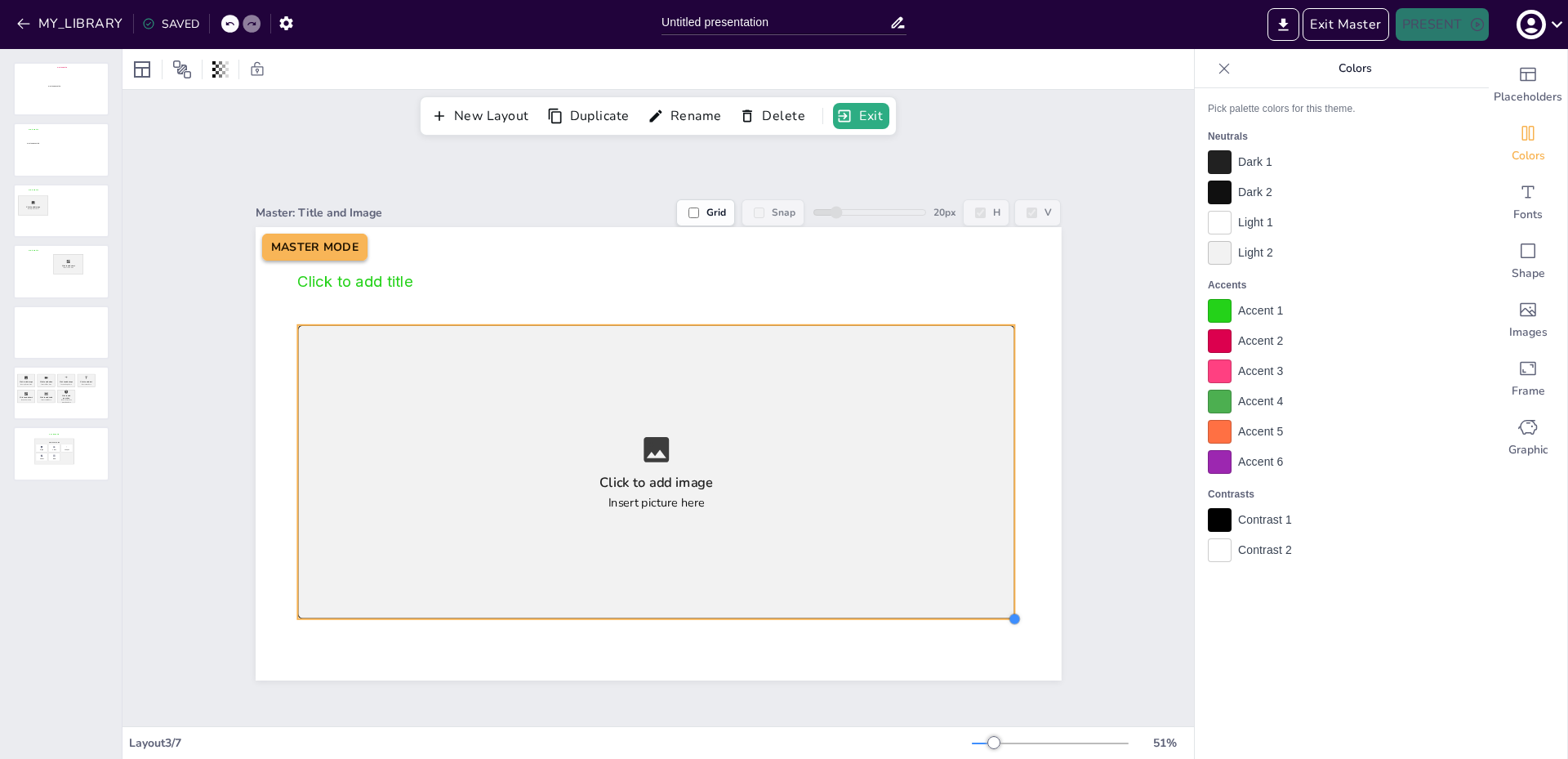
drag, startPoint x: 539, startPoint y: 490, endPoint x: 1004, endPoint y: 616, distance: 481.8
click at [1008, 616] on div at bounding box center [1014, 618] width 13 height 13
click at [1100, 630] on div "Master: Title and Image Grid Snap 20 px H V Click to add title Click to add ima…" at bounding box center [658, 430] width 1071 height 590
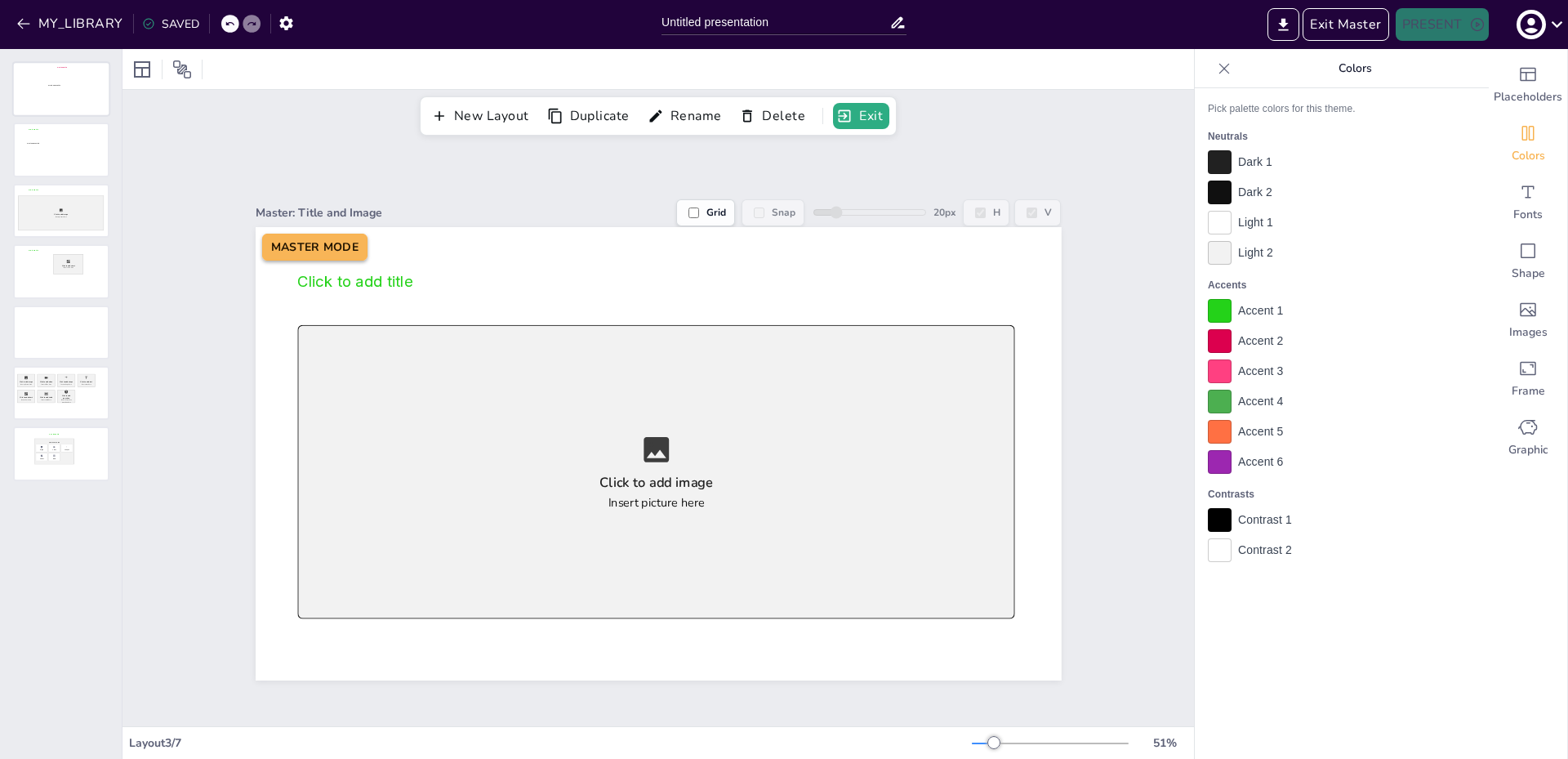
click at [63, 103] on div at bounding box center [61, 89] width 95 height 52
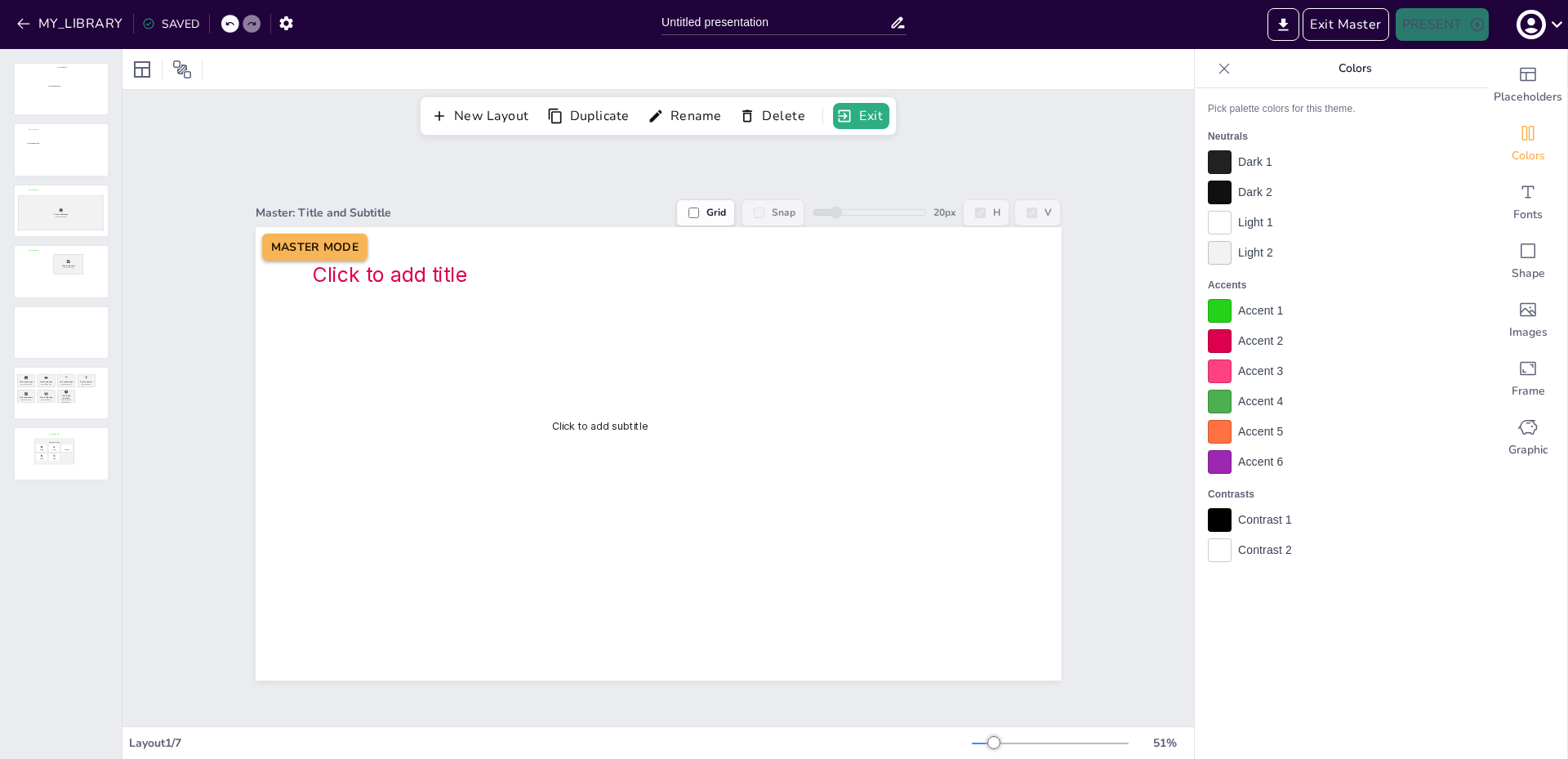
drag, startPoint x: 849, startPoint y: 122, endPoint x: 794, endPoint y: 177, distance: 77.8
click at [782, 182] on div "New Layout Duplicate Rename Delete Exit Master: Title and Subtitle Grid Snap 20…" at bounding box center [658, 403] width 1071 height 709
click at [1531, 321] on div "Images" at bounding box center [1528, 320] width 78 height 59
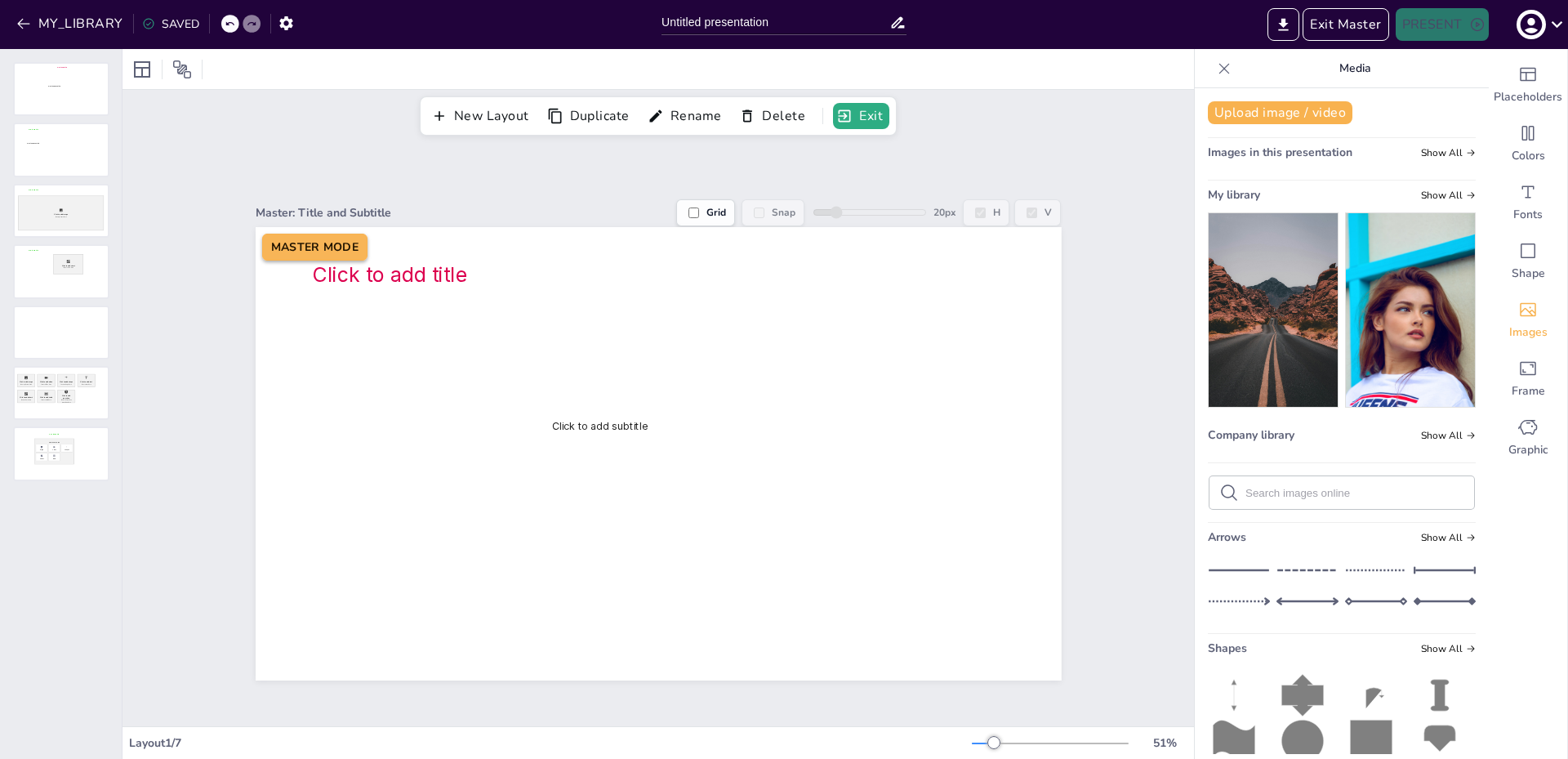
click at [1242, 343] on img at bounding box center [1273, 310] width 129 height 194
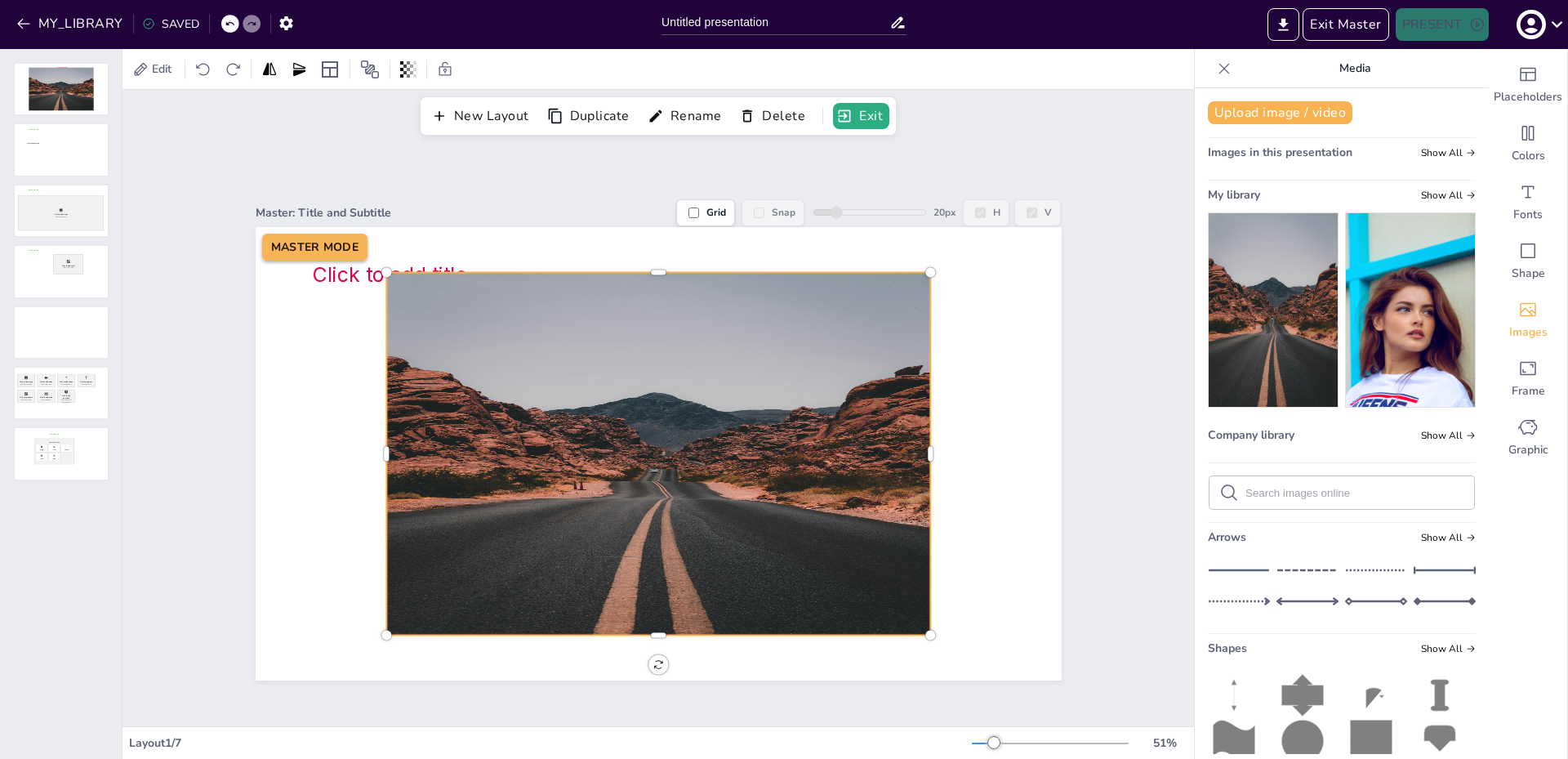
click at [765, 425] on div at bounding box center [658, 454] width 544 height 363
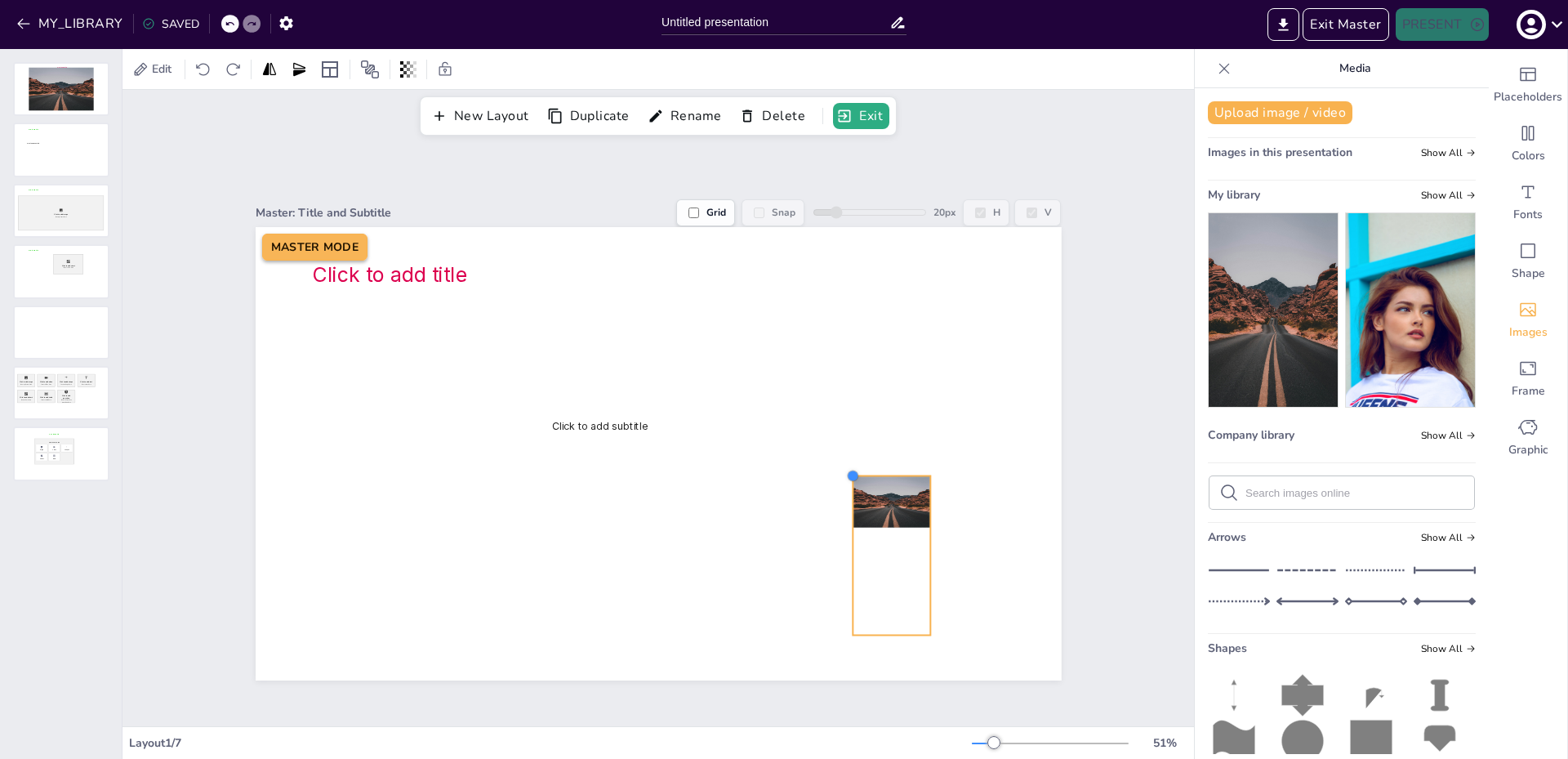
drag, startPoint x: 377, startPoint y: 263, endPoint x: 883, endPoint y: 487, distance: 553.4
click at [848, 469] on div at bounding box center [852, 476] width 13 height 13
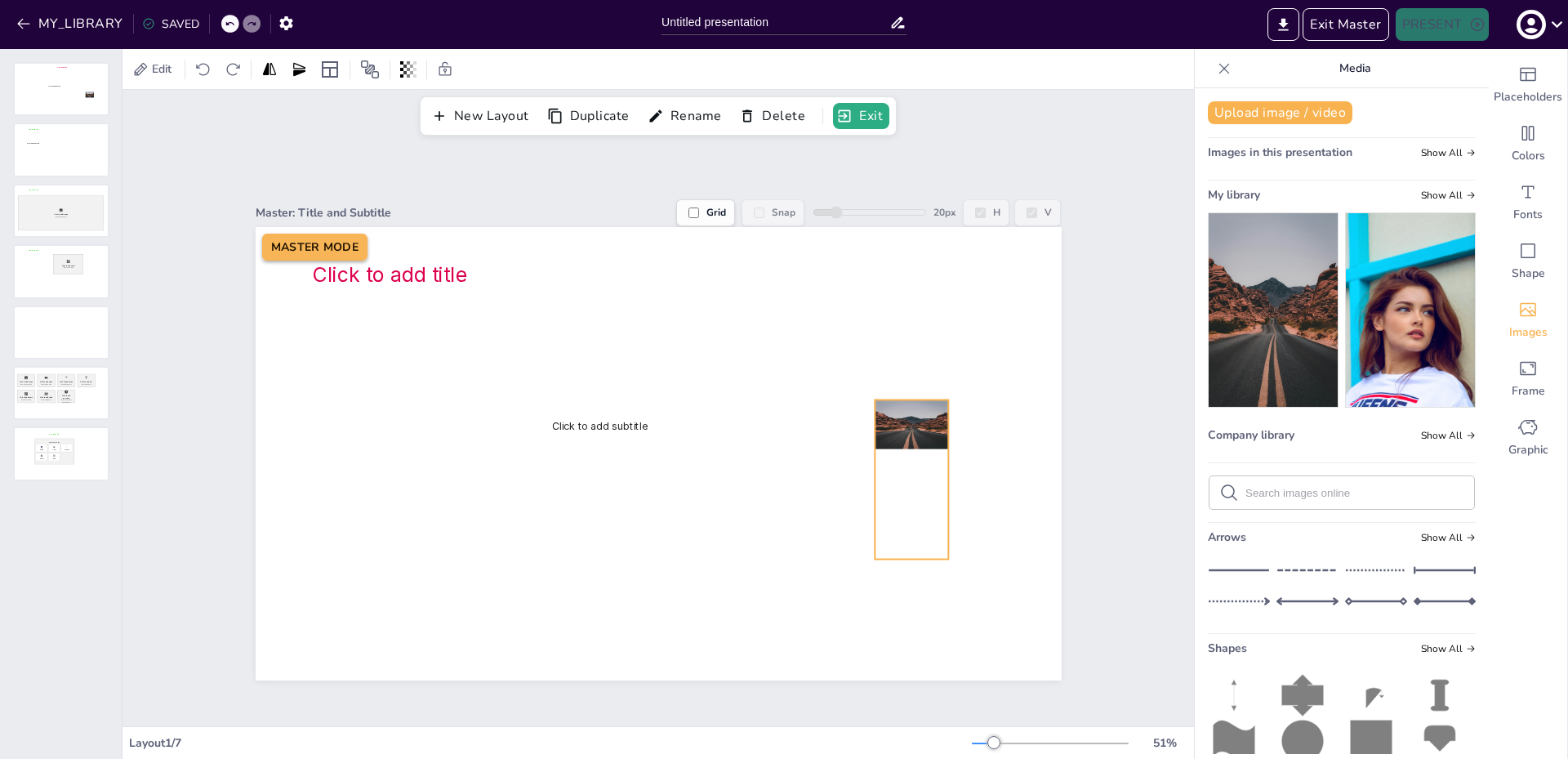
drag, startPoint x: 890, startPoint y: 492, endPoint x: 917, endPoint y: 389, distance: 106.5
click at [916, 400] on div at bounding box center [911, 424] width 74 height 49
click at [1110, 438] on div "Master: Title and Subtitle Grid Snap 20 px H V Click to add title Click to add …" at bounding box center [658, 430] width 1071 height 590
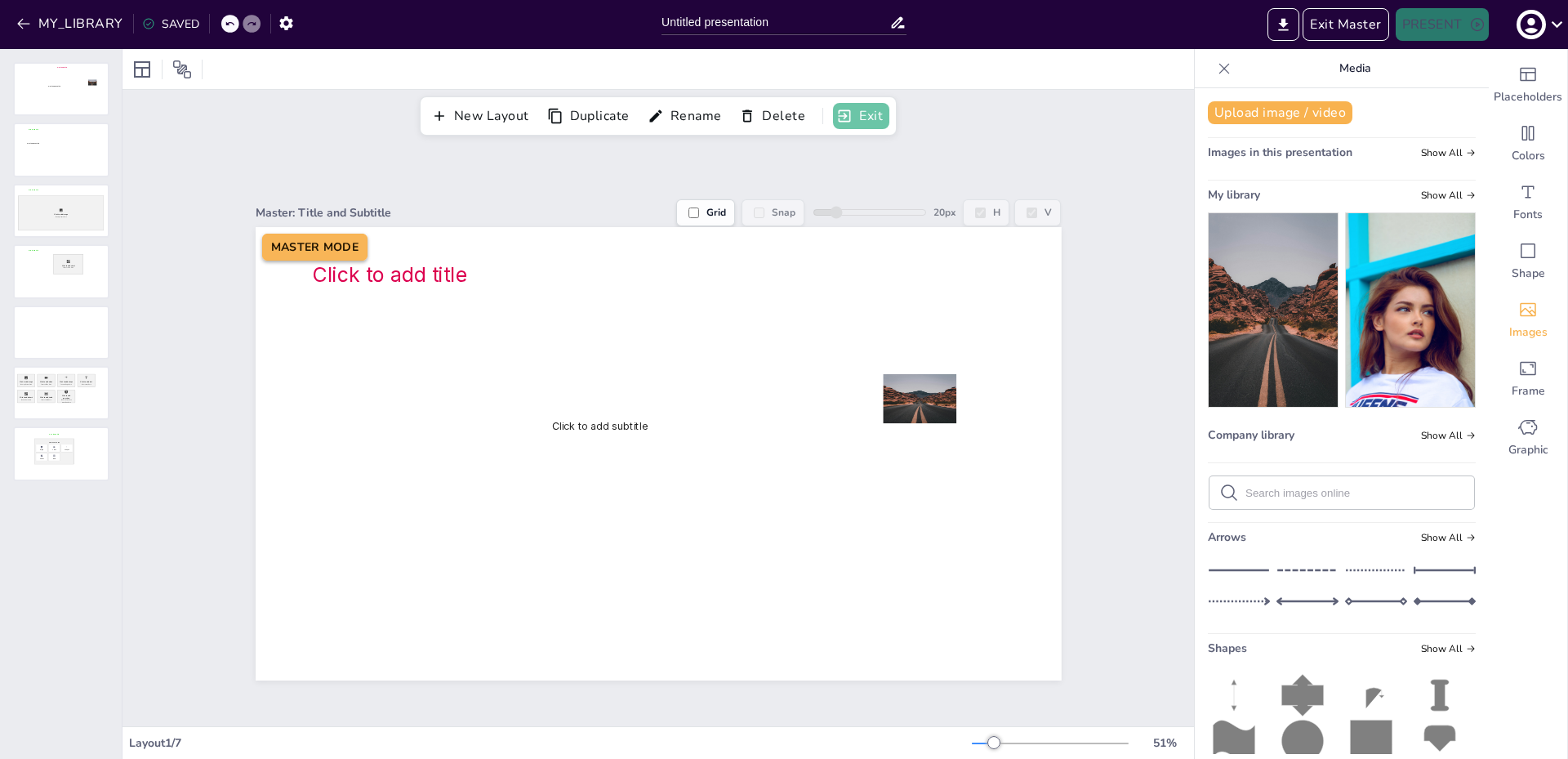
click at [844, 121] on icon "button" at bounding box center [844, 116] width 17 height 17
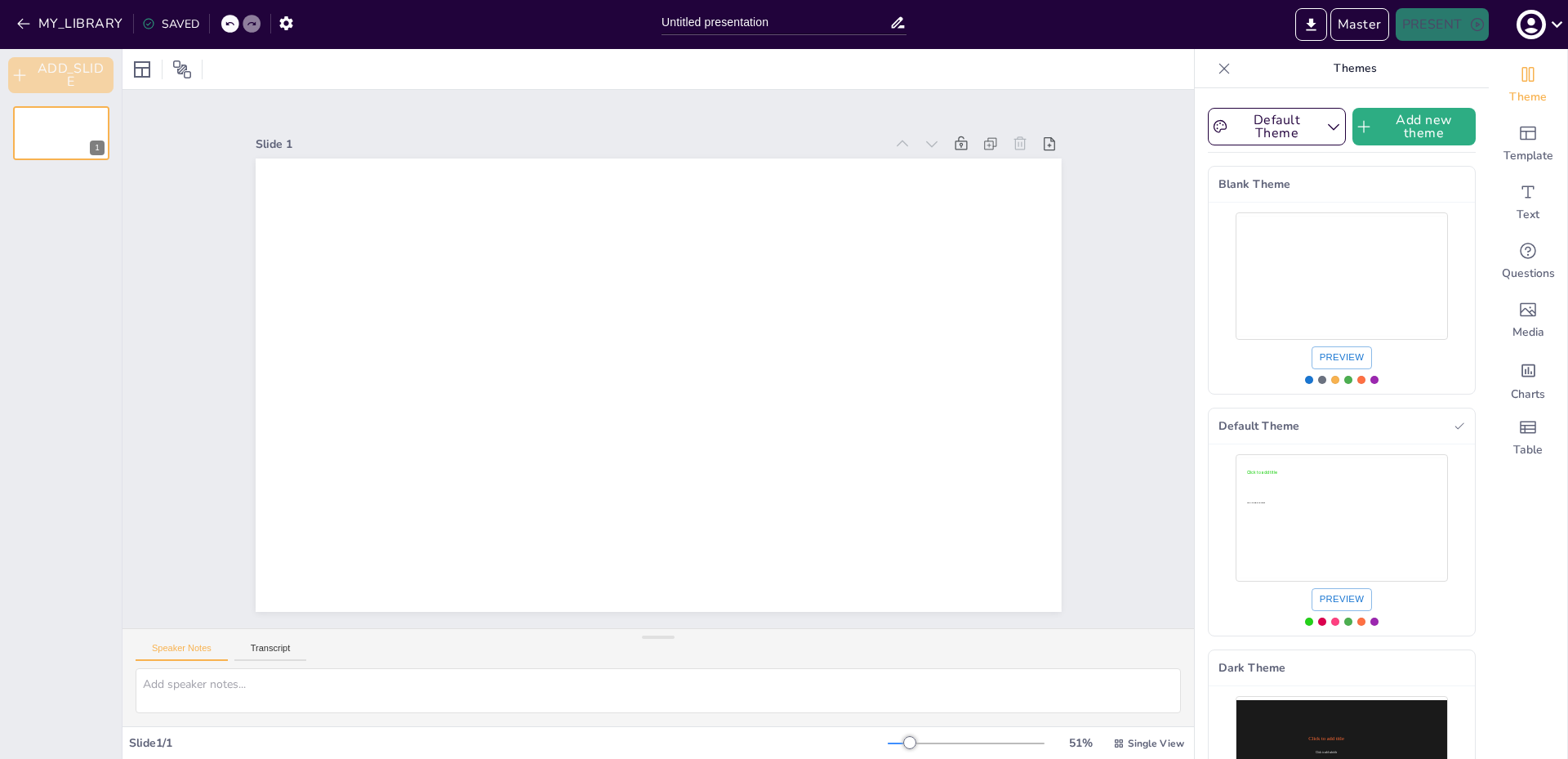
click at [61, 66] on button "ADD_SLIDE" at bounding box center [60, 75] width 105 height 36
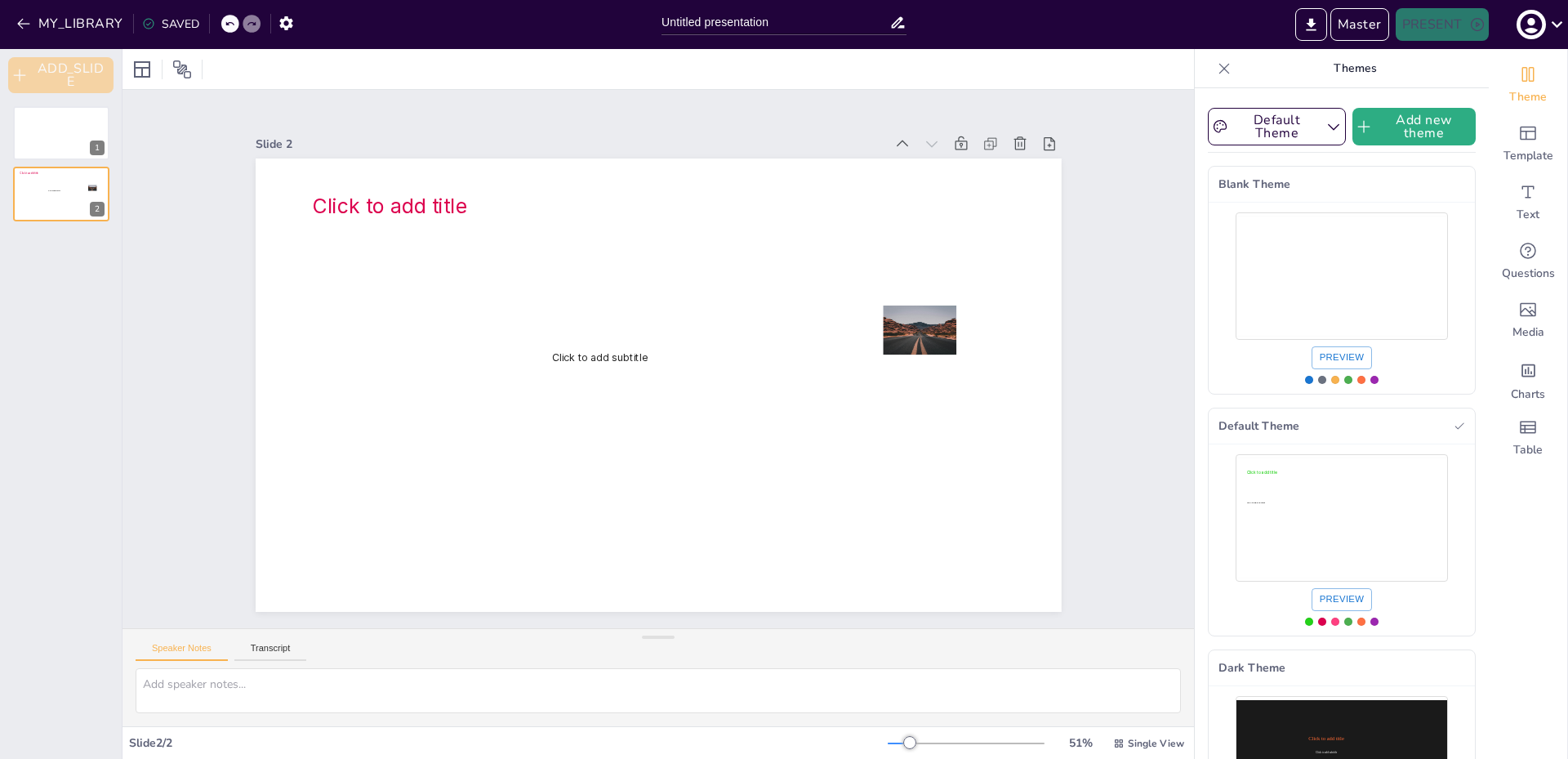
click at [61, 66] on button "ADD_SLIDE" at bounding box center [60, 75] width 105 height 36
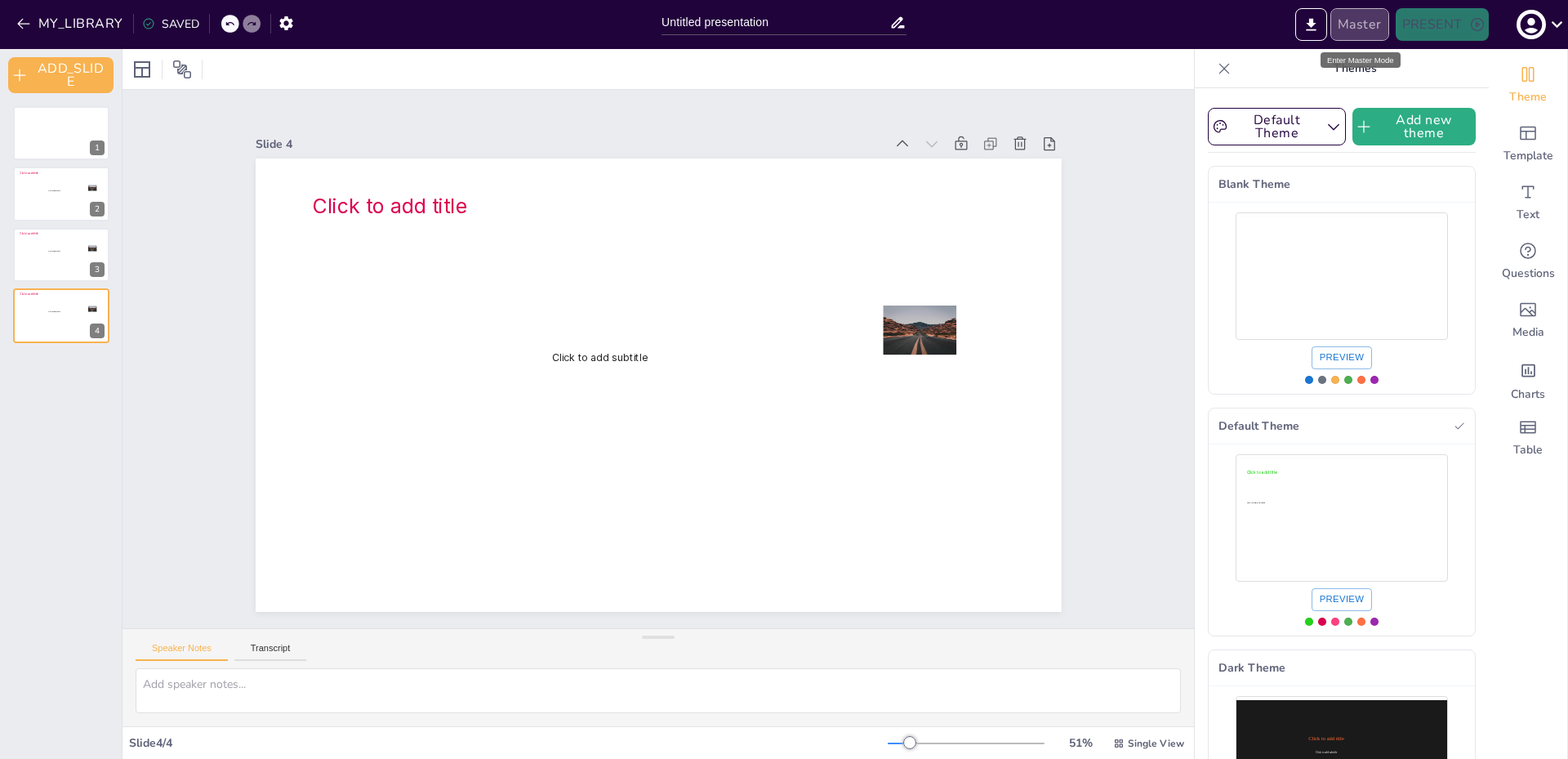
click at [1345, 35] on button "Master" at bounding box center [1360, 24] width 59 height 33
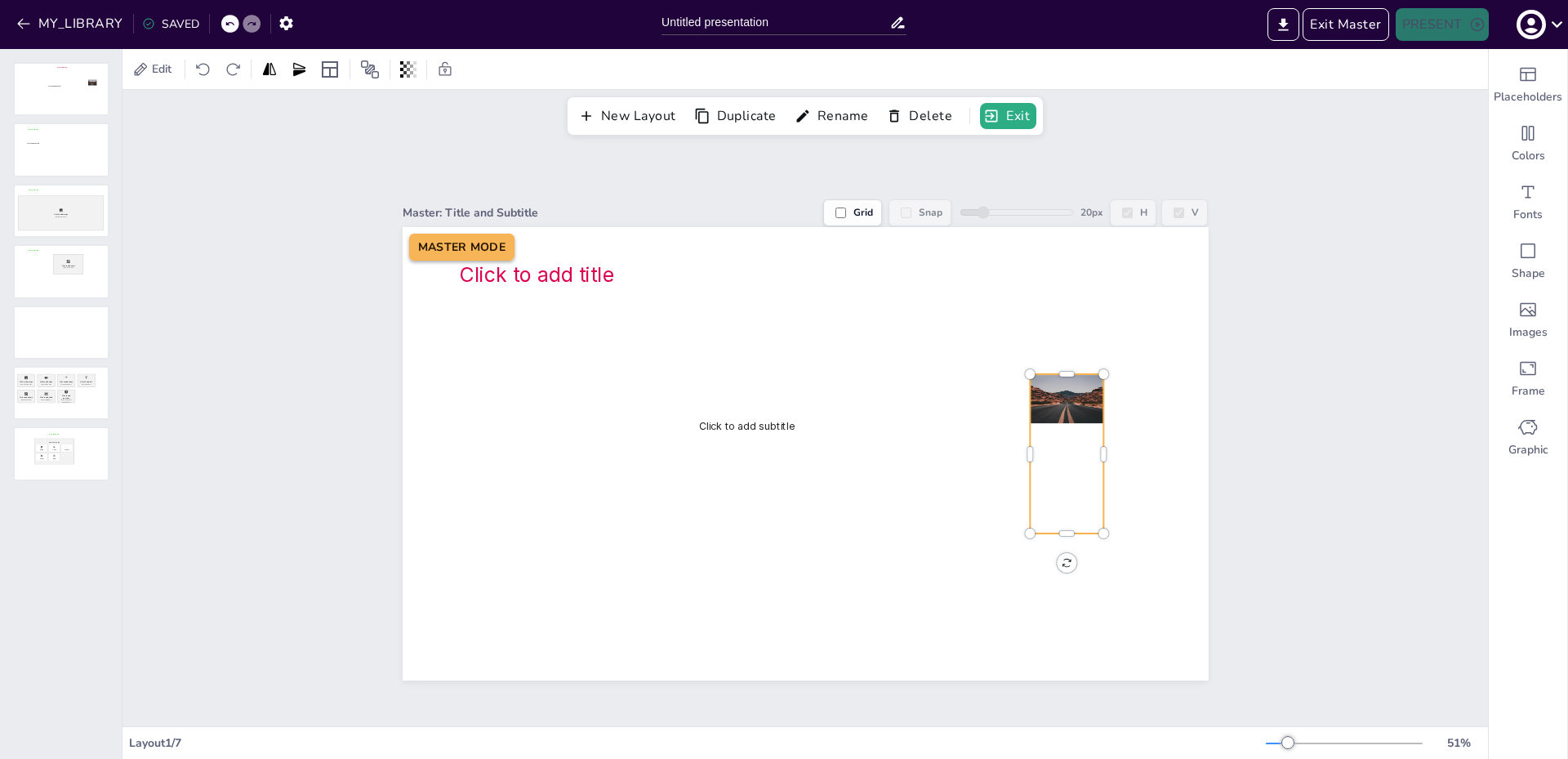
click at [1085, 397] on div at bounding box center [1066, 398] width 74 height 49
click at [1087, 155] on div "Master: Title and Subtitle Grid Snap 20 px H V Click to add title Click to add …" at bounding box center [805, 430] width 1366 height 590
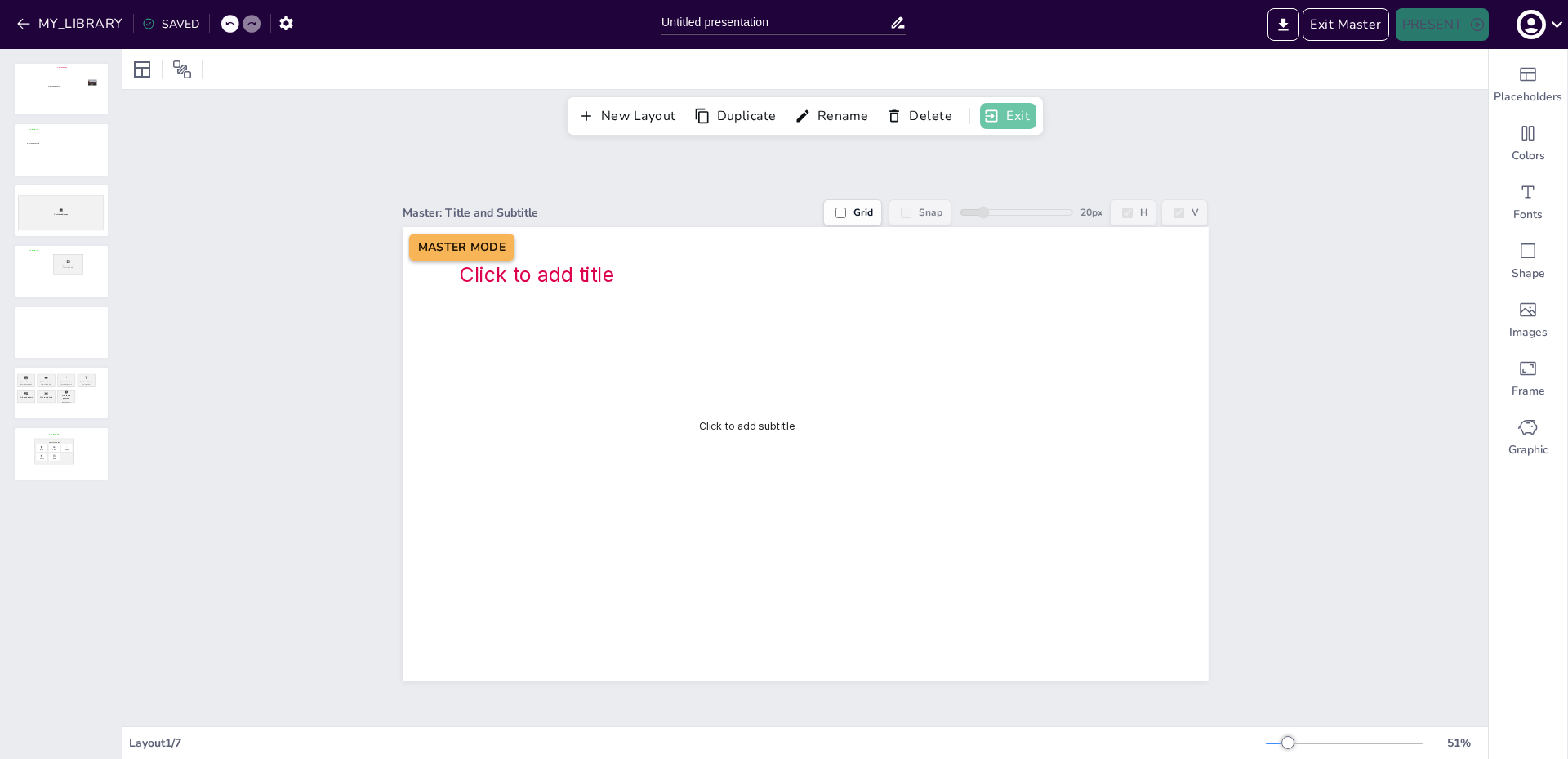
click at [988, 120] on icon "button" at bounding box center [991, 116] width 17 height 17
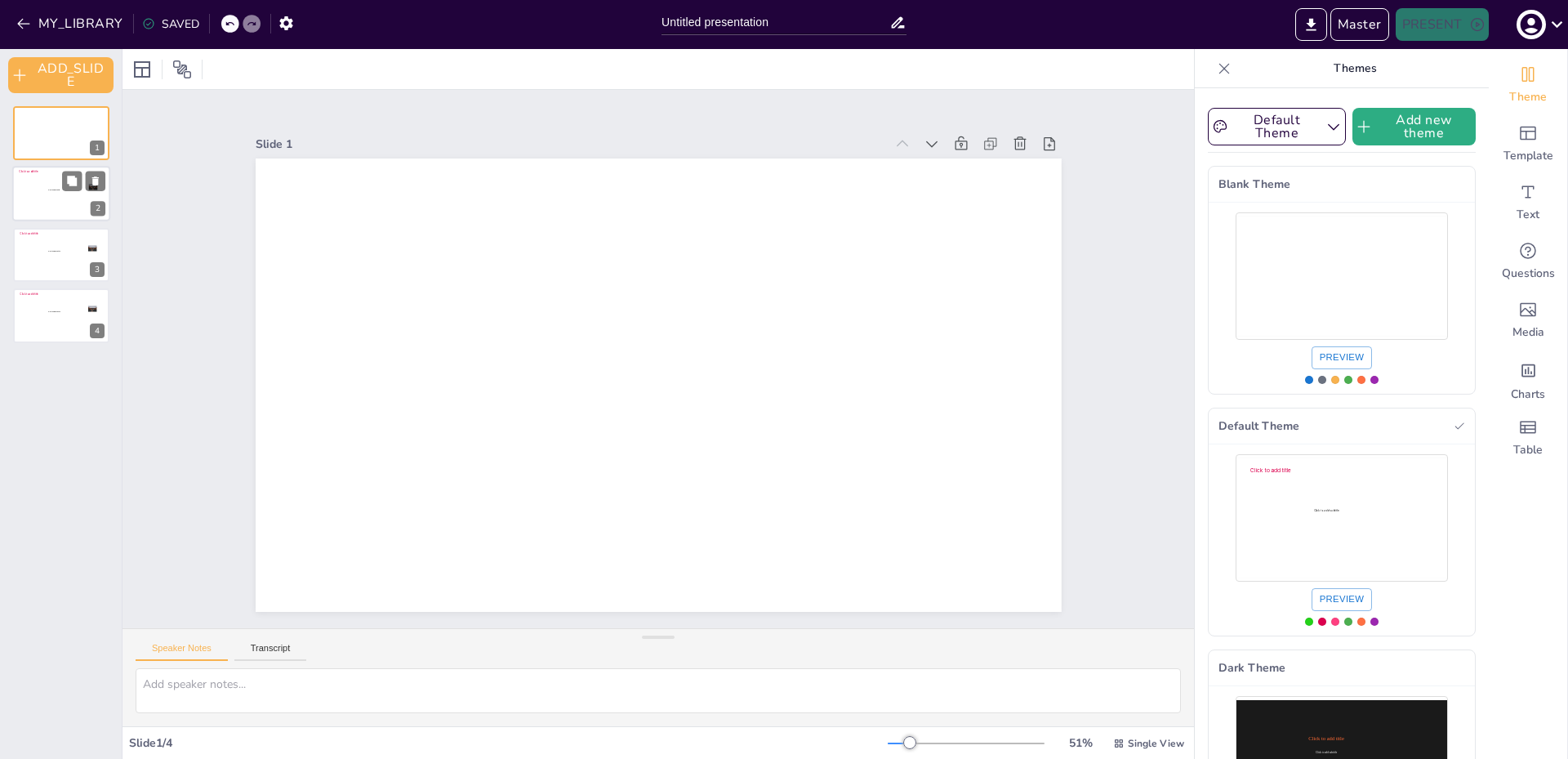
click at [38, 210] on div at bounding box center [61, 195] width 98 height 56
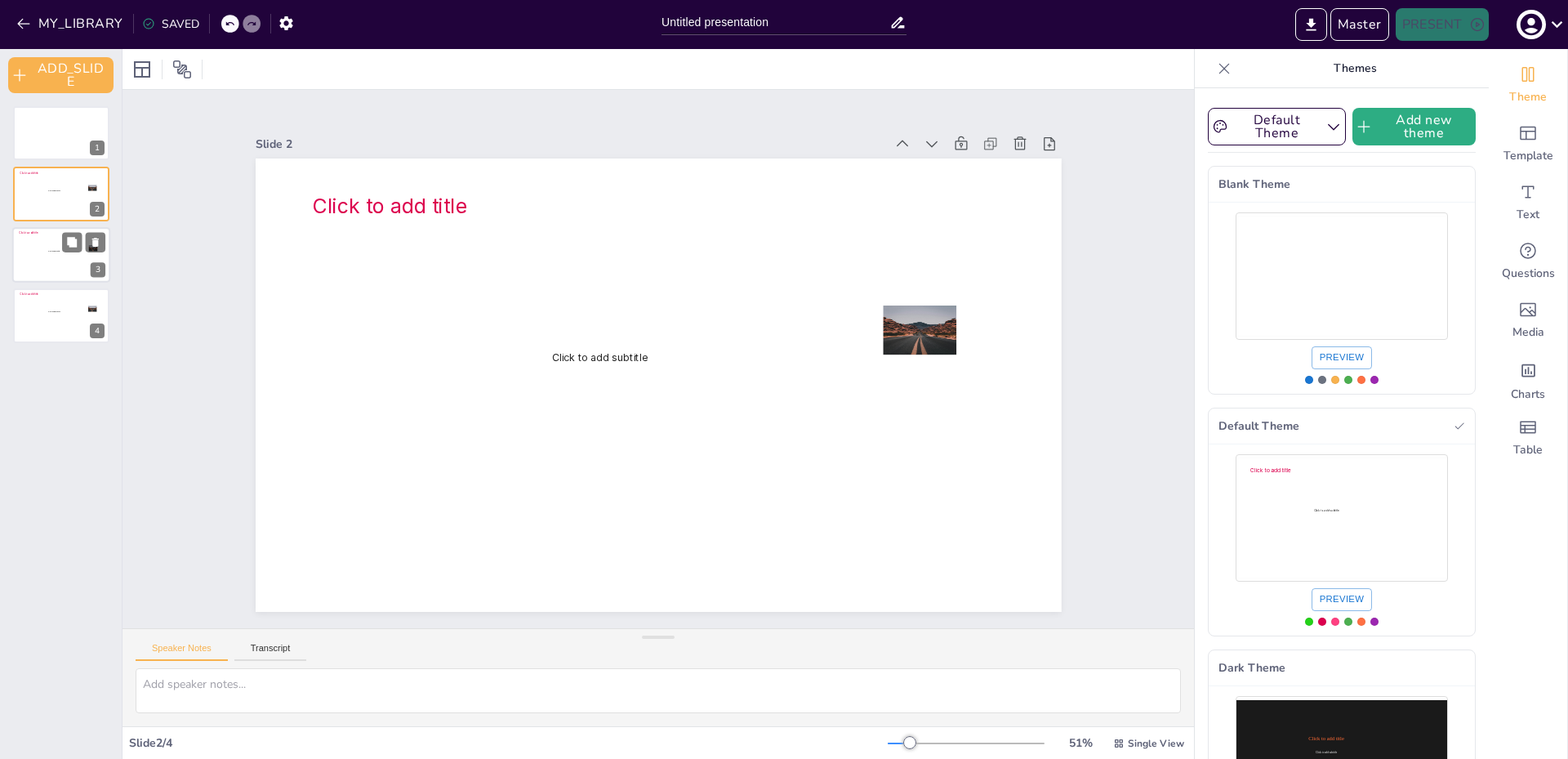
click at [35, 258] on div at bounding box center [61, 255] width 98 height 56
click at [16, 140] on div at bounding box center [61, 133] width 98 height 56
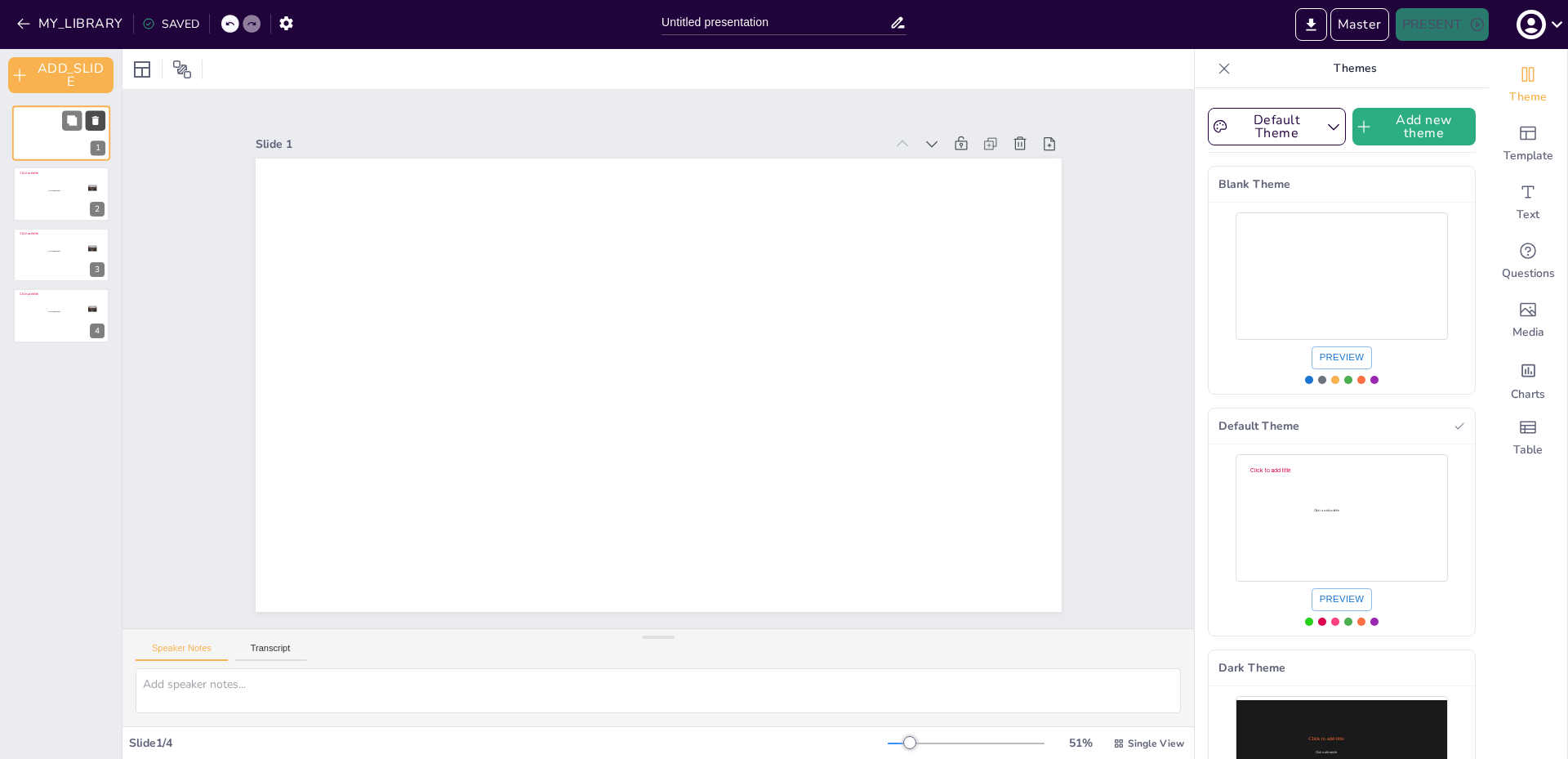
click at [97, 125] on icon at bounding box center [96, 120] width 7 height 9
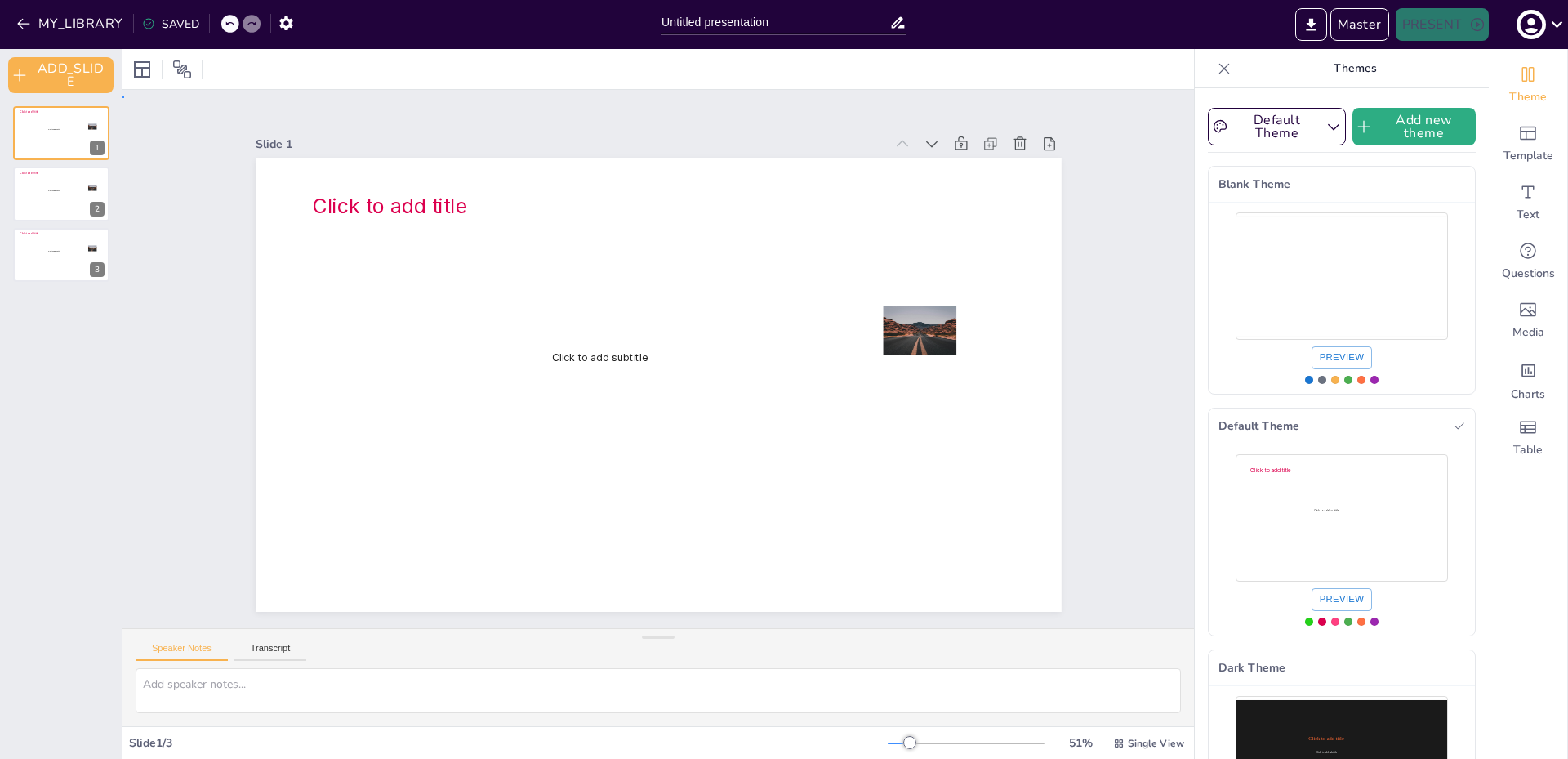
click at [148, 256] on div "Slide 1 Click to add title Click to add subtitle Slide 2 Click to add title Cli…" at bounding box center [658, 362] width 1071 height 531
click at [909, 323] on div at bounding box center [919, 330] width 74 height 49
click at [1351, 13] on button "Master" at bounding box center [1360, 24] width 59 height 33
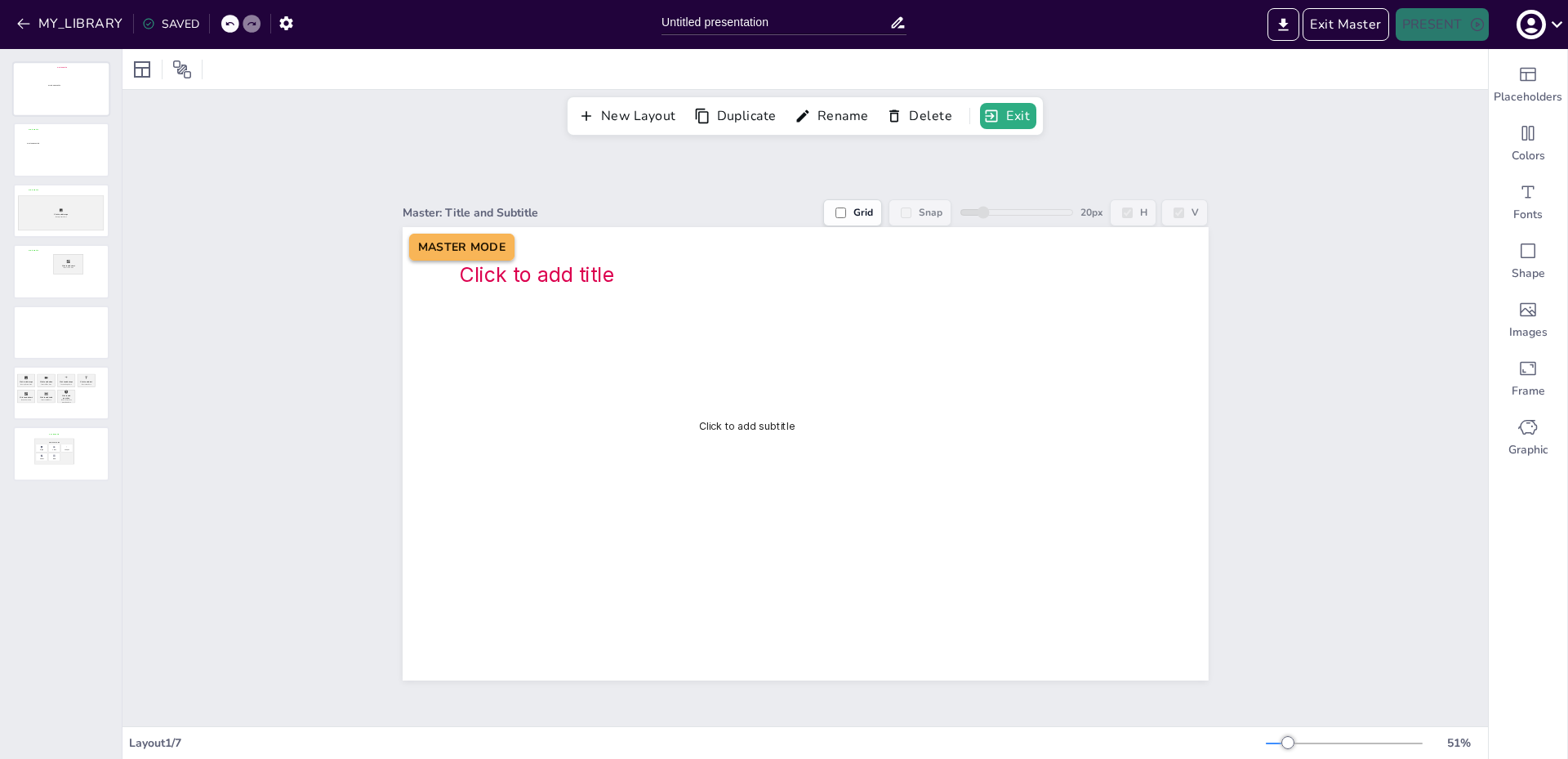
click at [70, 92] on div at bounding box center [61, 89] width 95 height 52
click at [987, 122] on icon "button" at bounding box center [992, 117] width 12 height 12
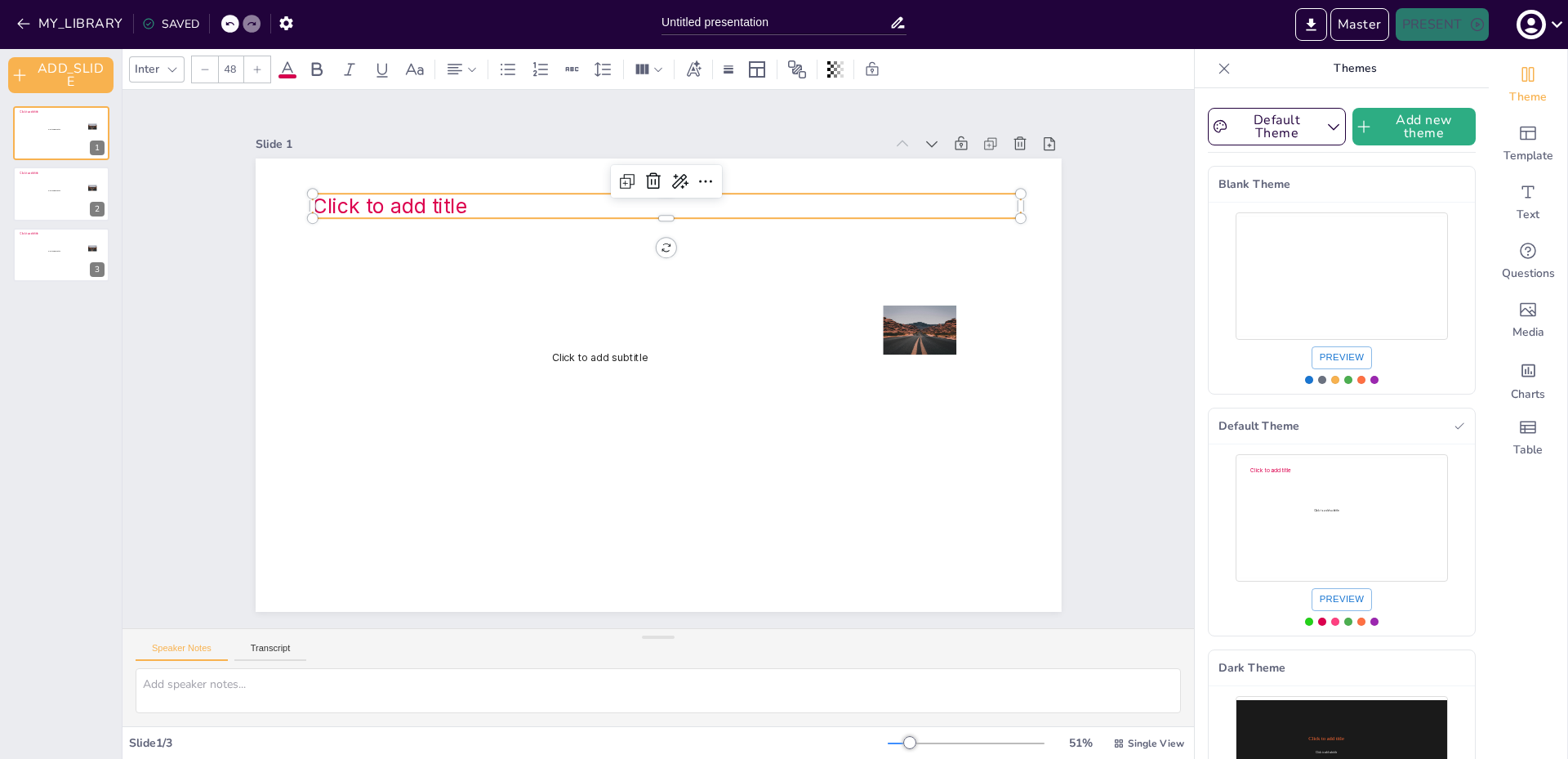
click at [337, 198] on span "Click to add title" at bounding box center [390, 206] width 155 height 24
click at [361, 202] on span "Click to add title" at bounding box center [390, 206] width 155 height 24
click at [354, 201] on span "Click to add title" at bounding box center [390, 206] width 155 height 24
click at [331, 207] on span "Click to add title" at bounding box center [390, 206] width 155 height 24
click at [327, 200] on span "Click to add title" at bounding box center [390, 206] width 155 height 24
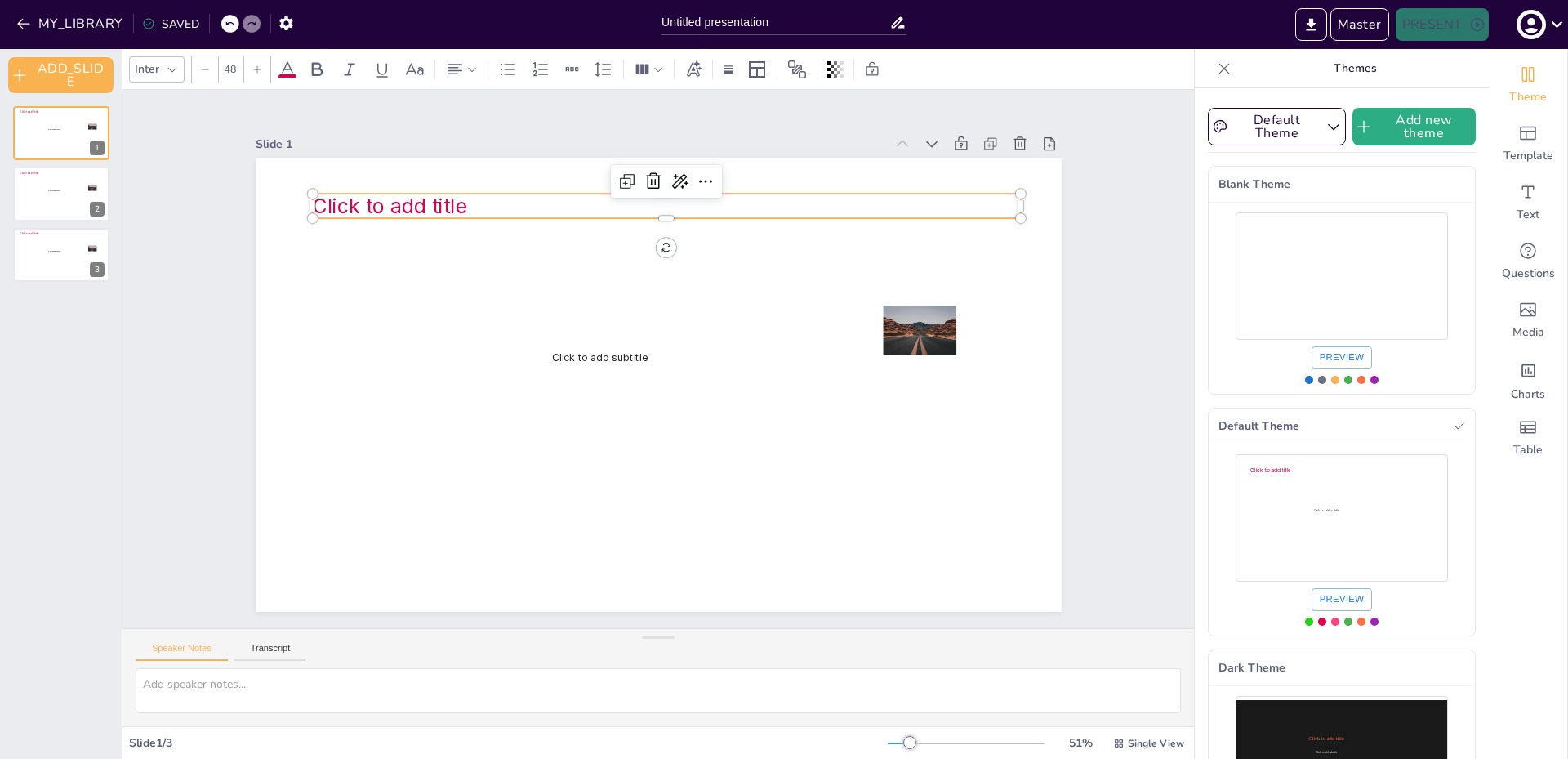
click at [327, 200] on span "Click to add title" at bounding box center [390, 206] width 155 height 24
click at [210, 234] on div "Slide 1 Click to add subtitle Click to add title Slide 2 Click to add title Cli…" at bounding box center [658, 363] width 897 height 499
